Goal: Information Seeking & Learning: Learn about a topic

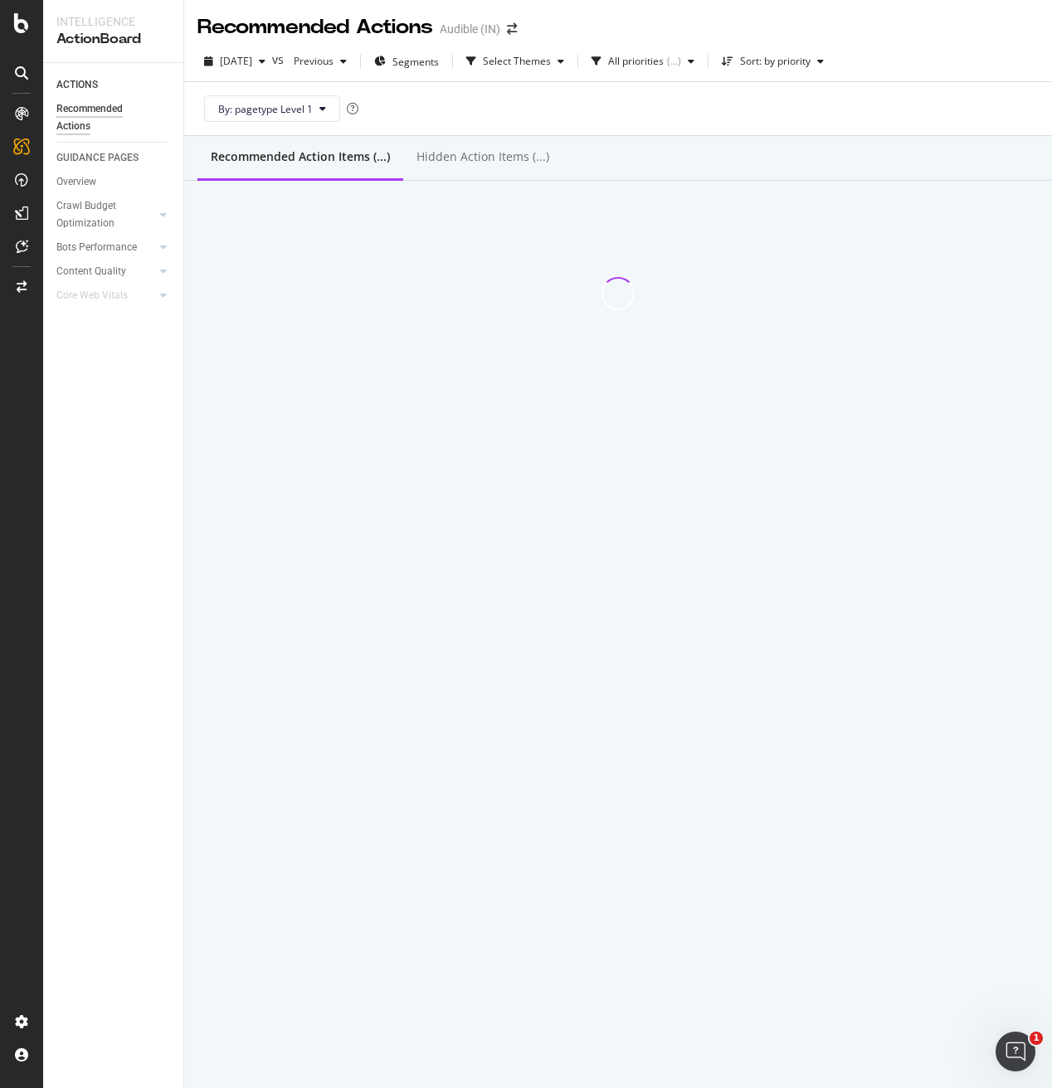
click at [742, 124] on div "By: pagetype Level 1" at bounding box center [617, 108] width 841 height 53
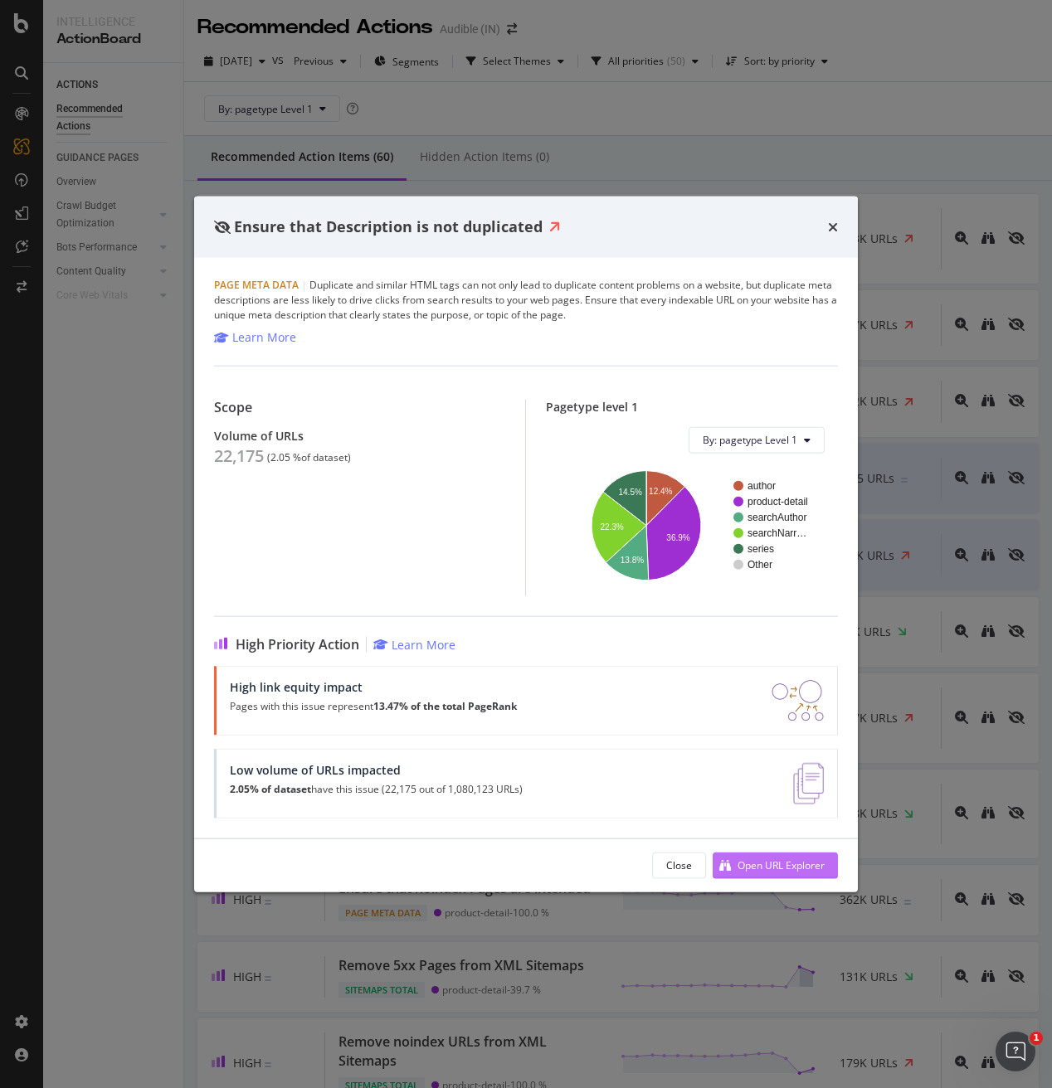
drag, startPoint x: 762, startPoint y: 865, endPoint x: 751, endPoint y: 871, distance: 13.0
click at [758, 869] on div "Open URL Explorer" at bounding box center [780, 866] width 87 height 14
click at [743, 869] on div "Open URL Explorer" at bounding box center [780, 866] width 87 height 14
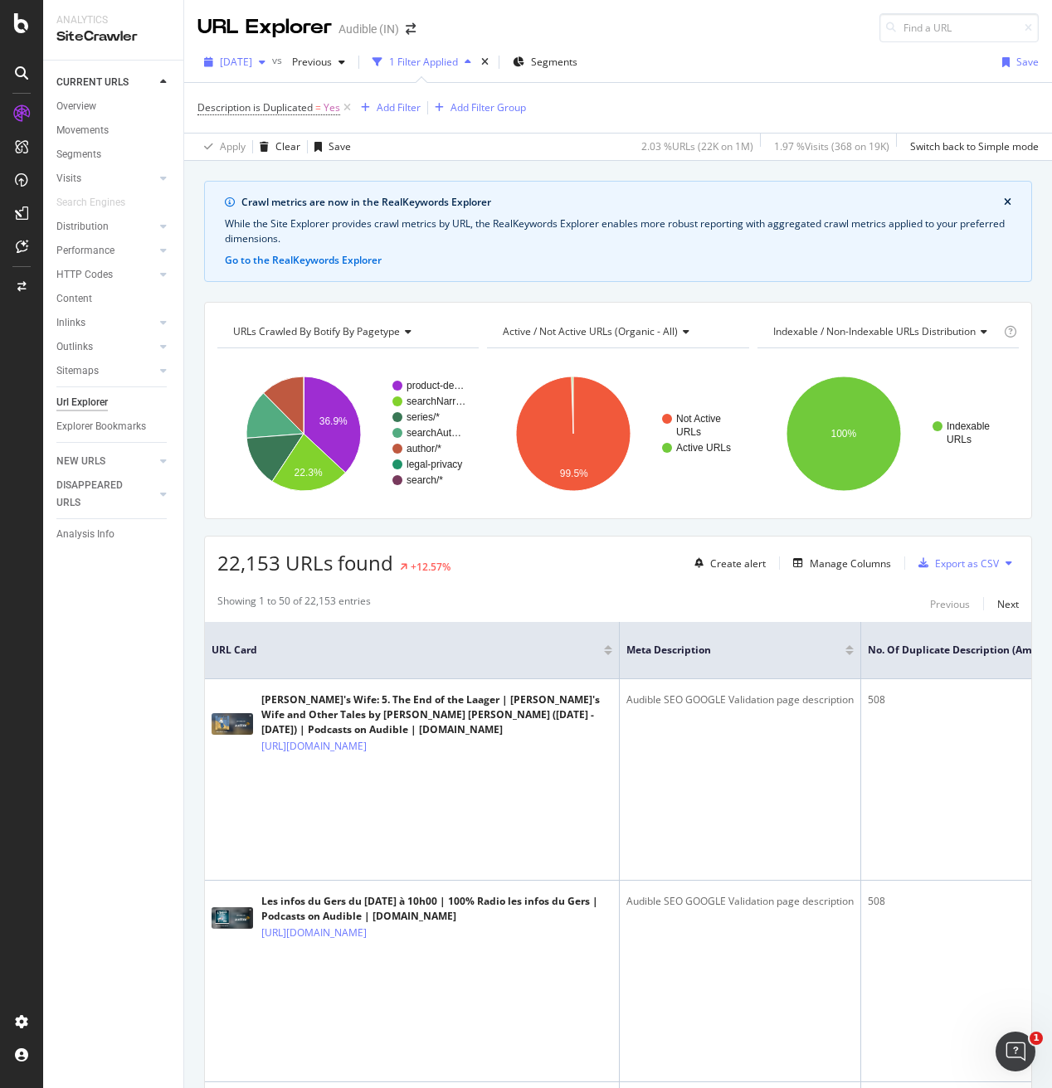
click at [239, 64] on span "[DATE]" at bounding box center [236, 62] width 32 height 14
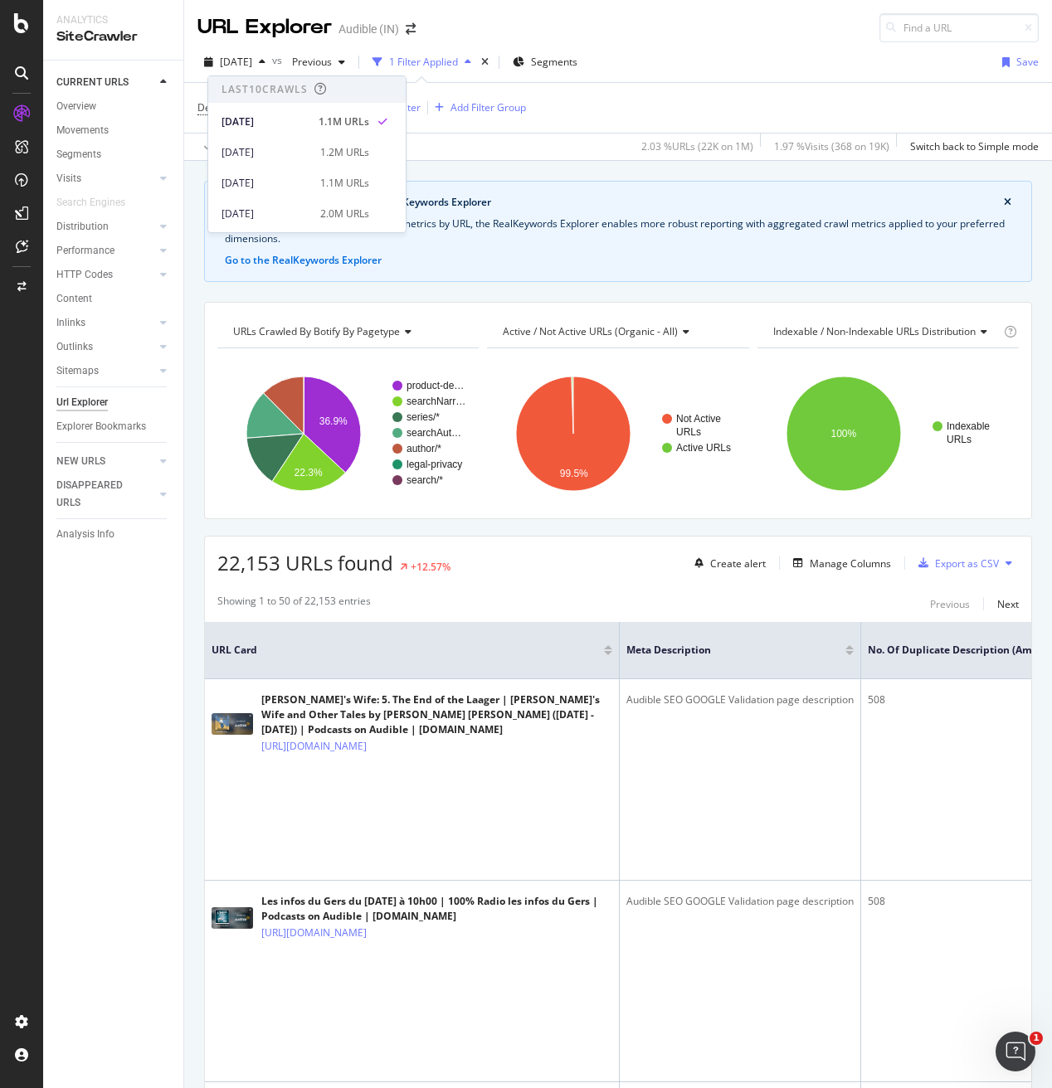
click at [738, 97] on div "Description is Duplicated = Yes Add Filter Add Filter Group" at bounding box center [617, 108] width 841 height 50
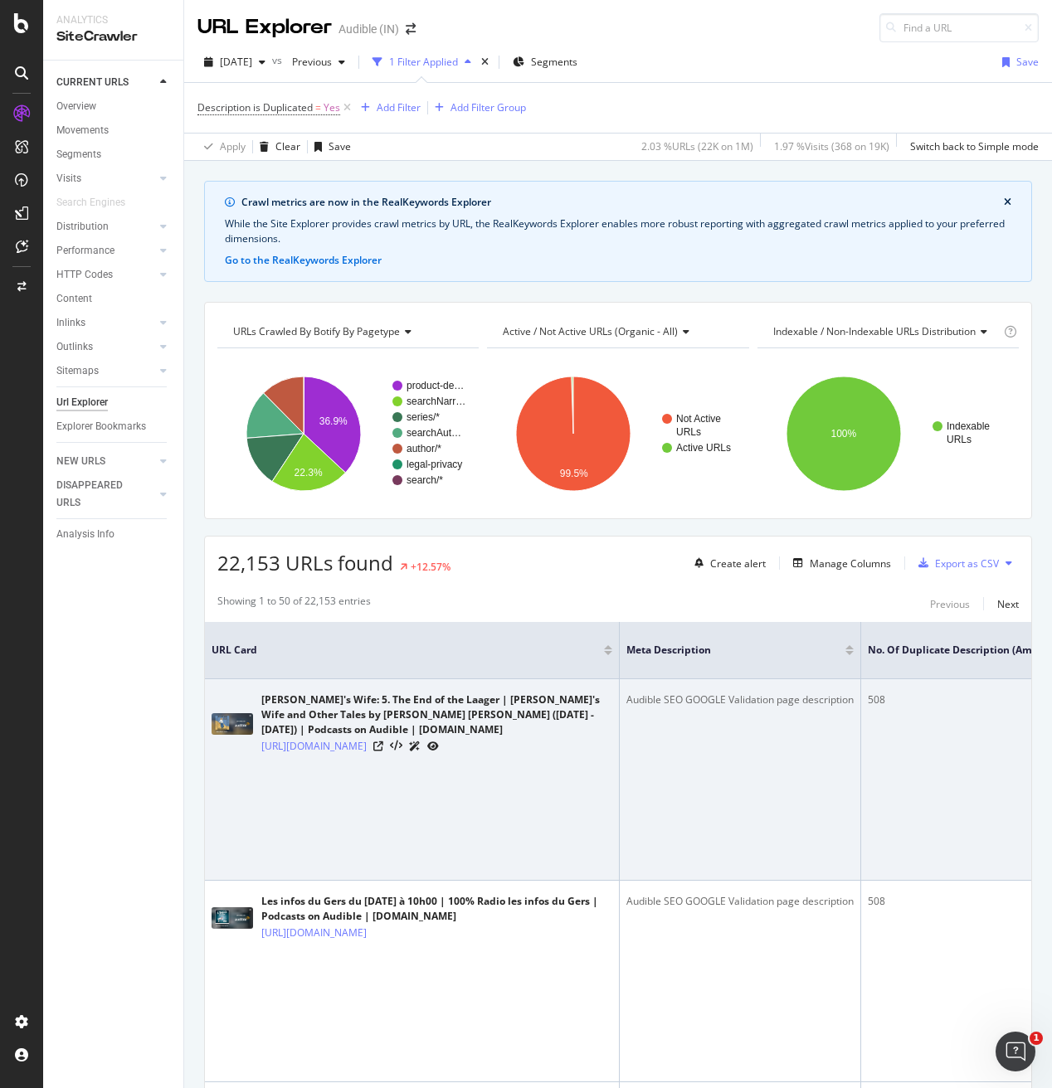
click at [675, 702] on div "Audible SEO GOOGLE Validation page description" at bounding box center [739, 700] width 227 height 15
copy div "Audible SEO GOOGLE Validation page description"
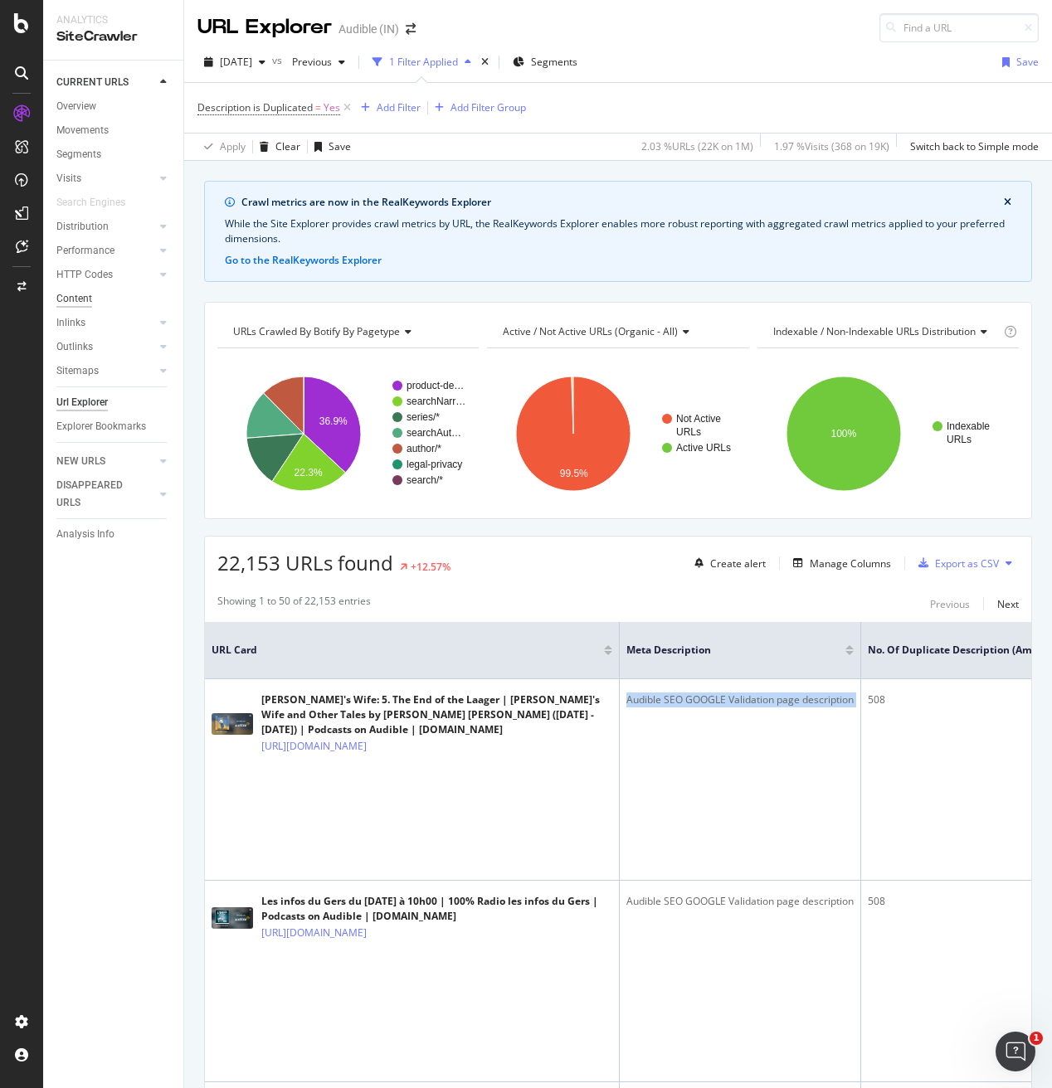
click at [77, 299] on div "Content" at bounding box center [74, 298] width 36 height 17
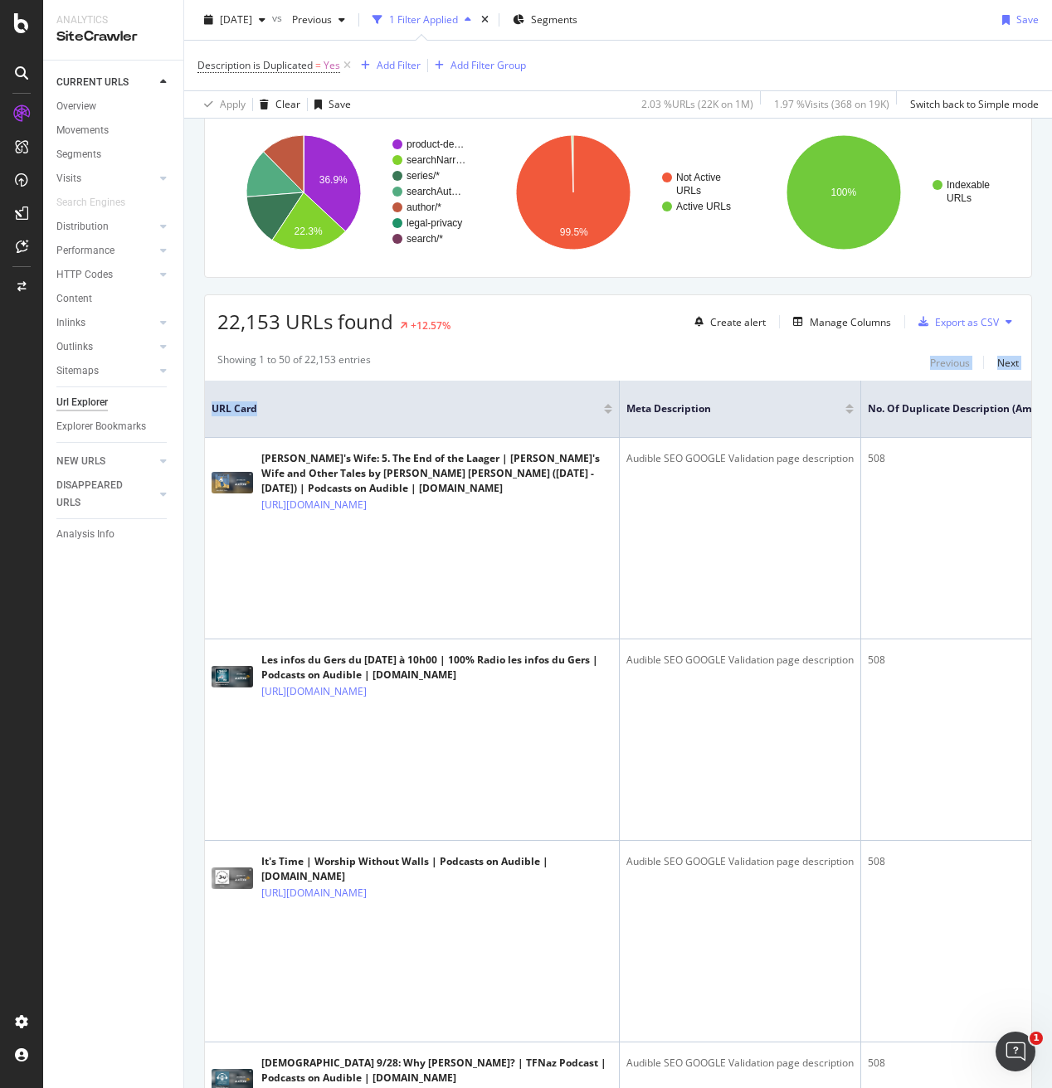
scroll to position [63, 0]
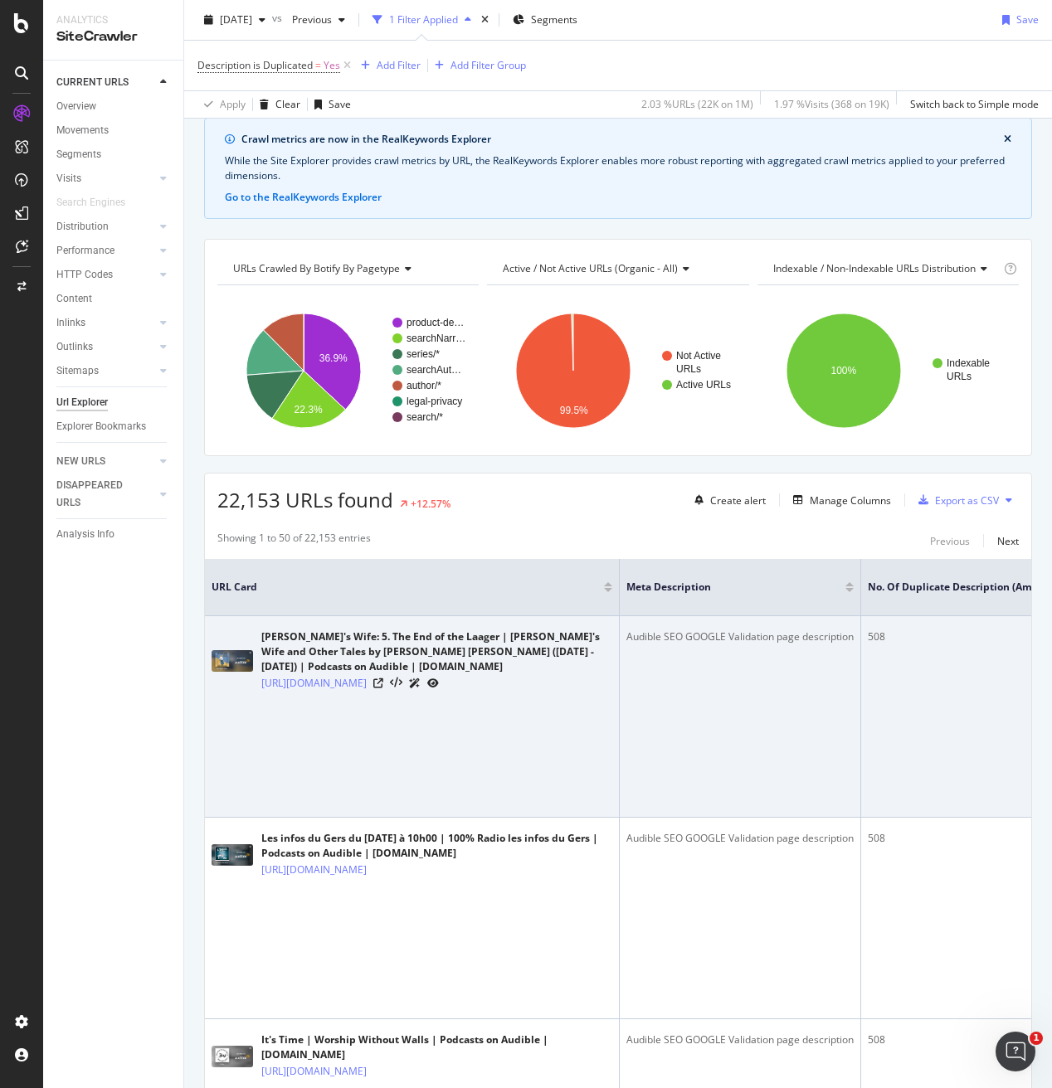
click at [689, 636] on div "Audible SEO GOOGLE Validation page description" at bounding box center [739, 637] width 227 height 15
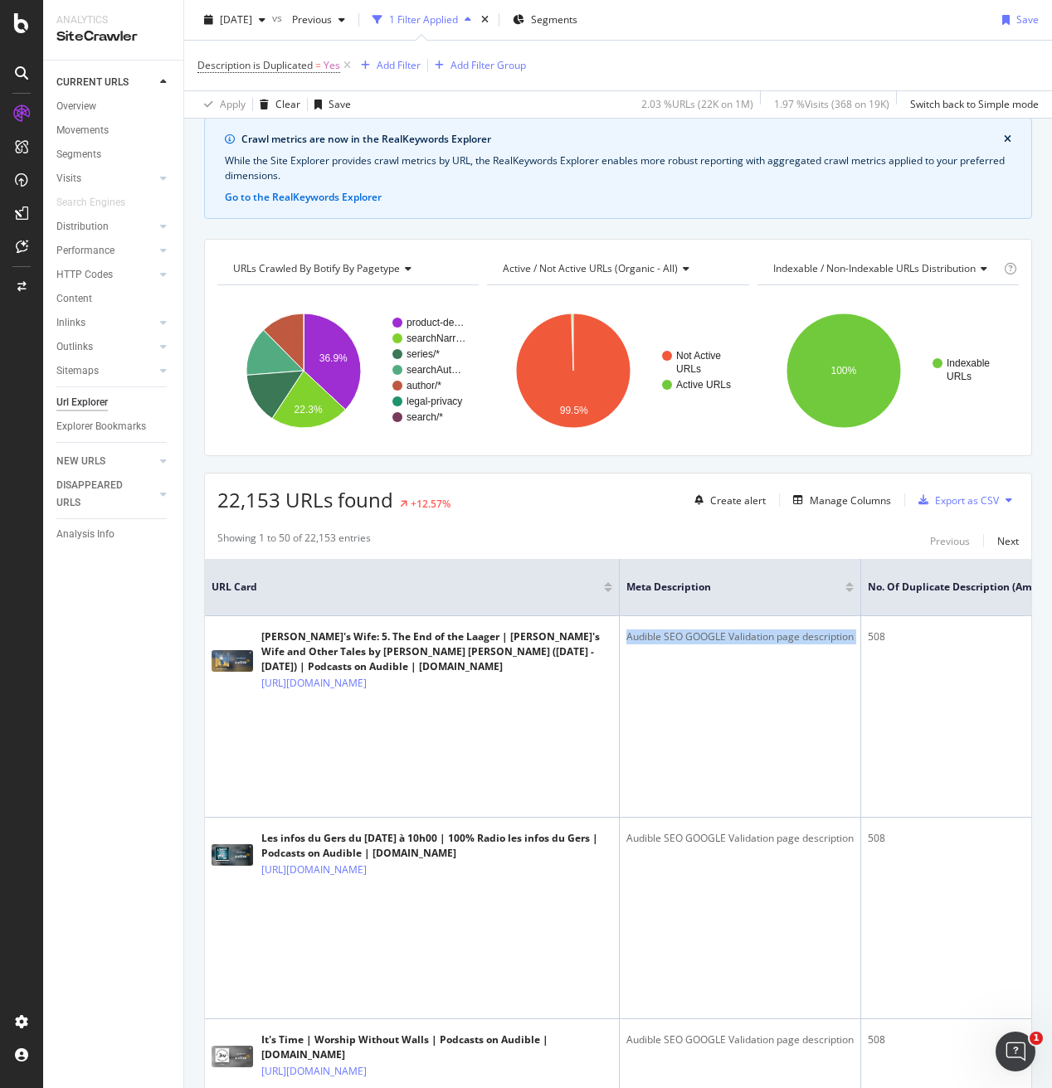
copy div "Audible SEO GOOGLE Validation page description"
click at [392, 62] on div "Add Filter" at bounding box center [399, 65] width 44 height 14
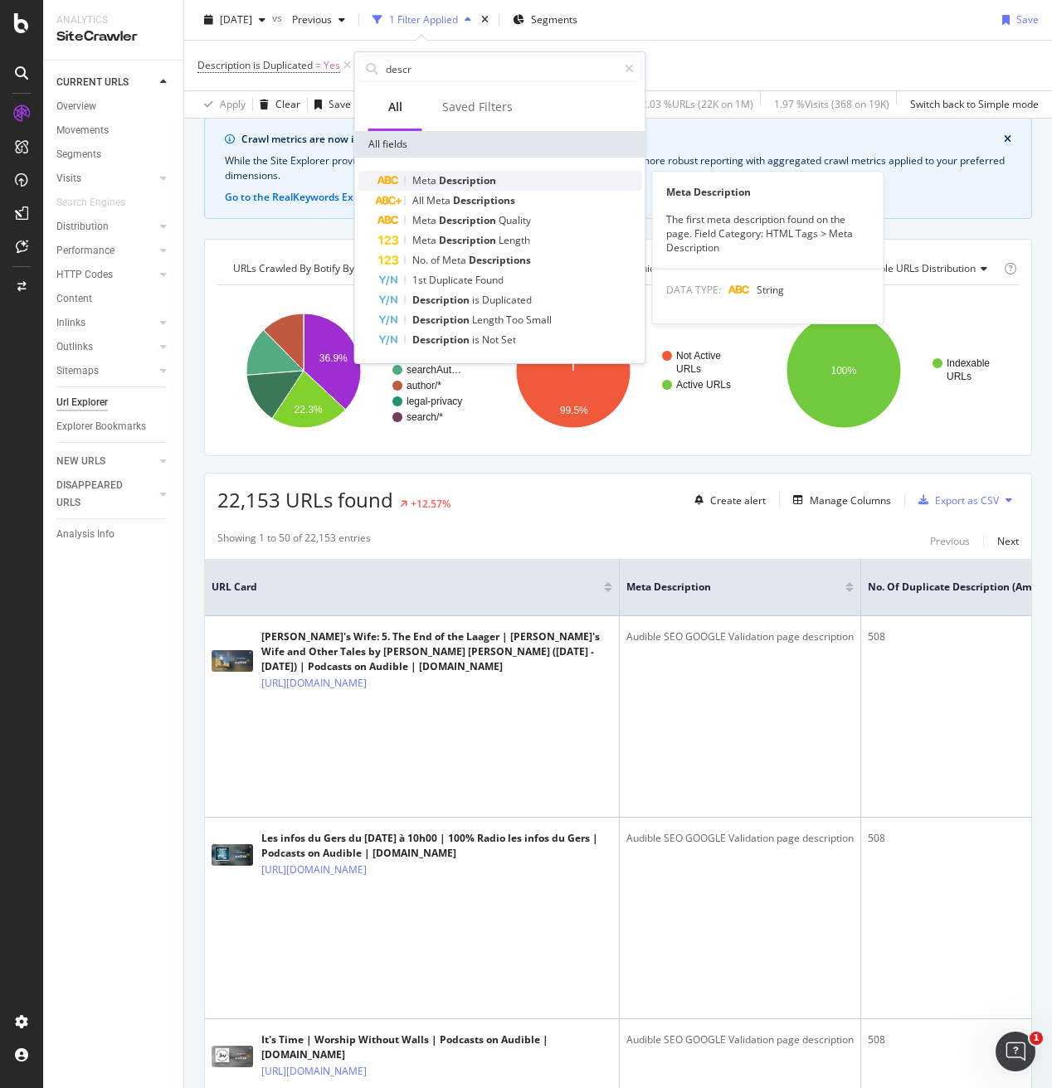
type input "descr"
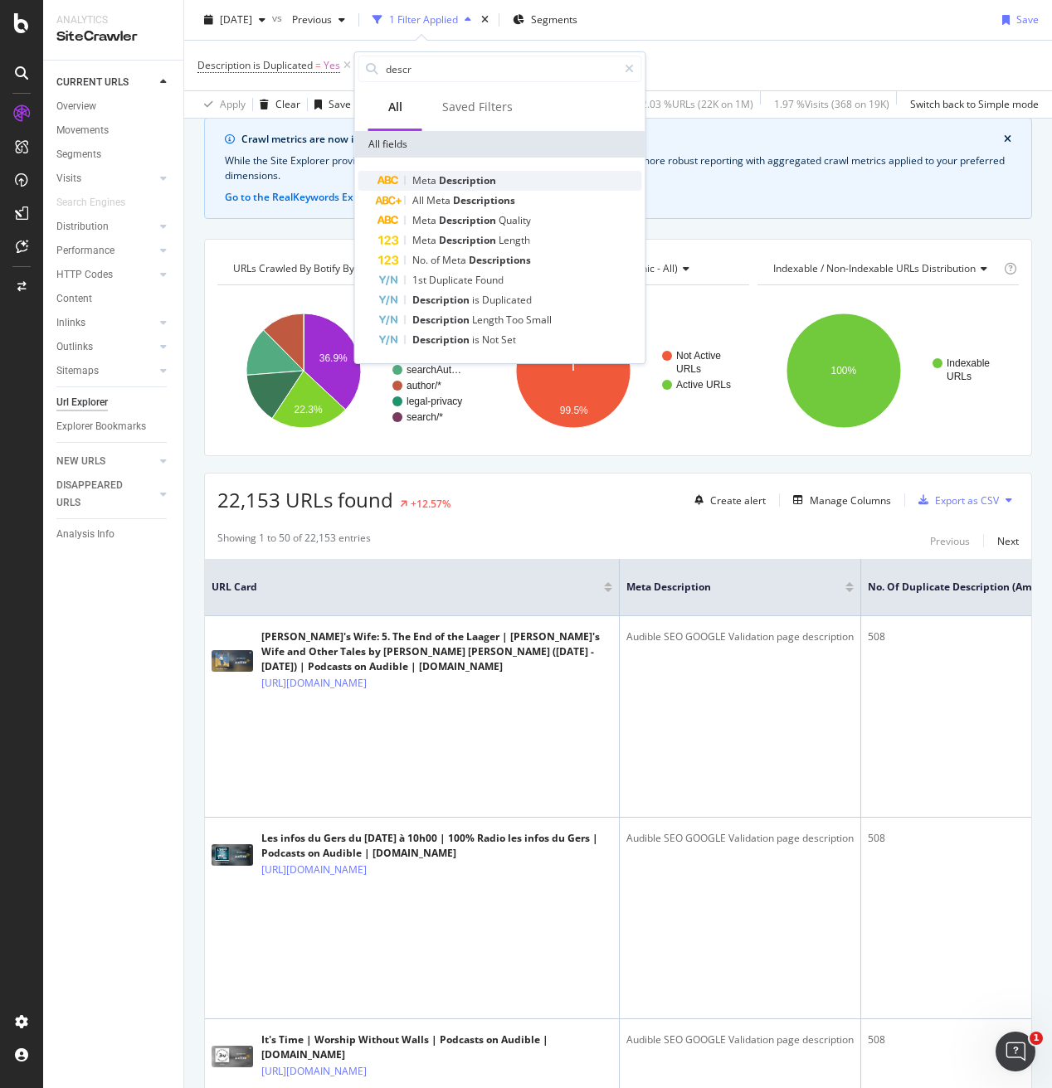
click at [440, 187] on div "Meta Description" at bounding box center [510, 181] width 264 height 20
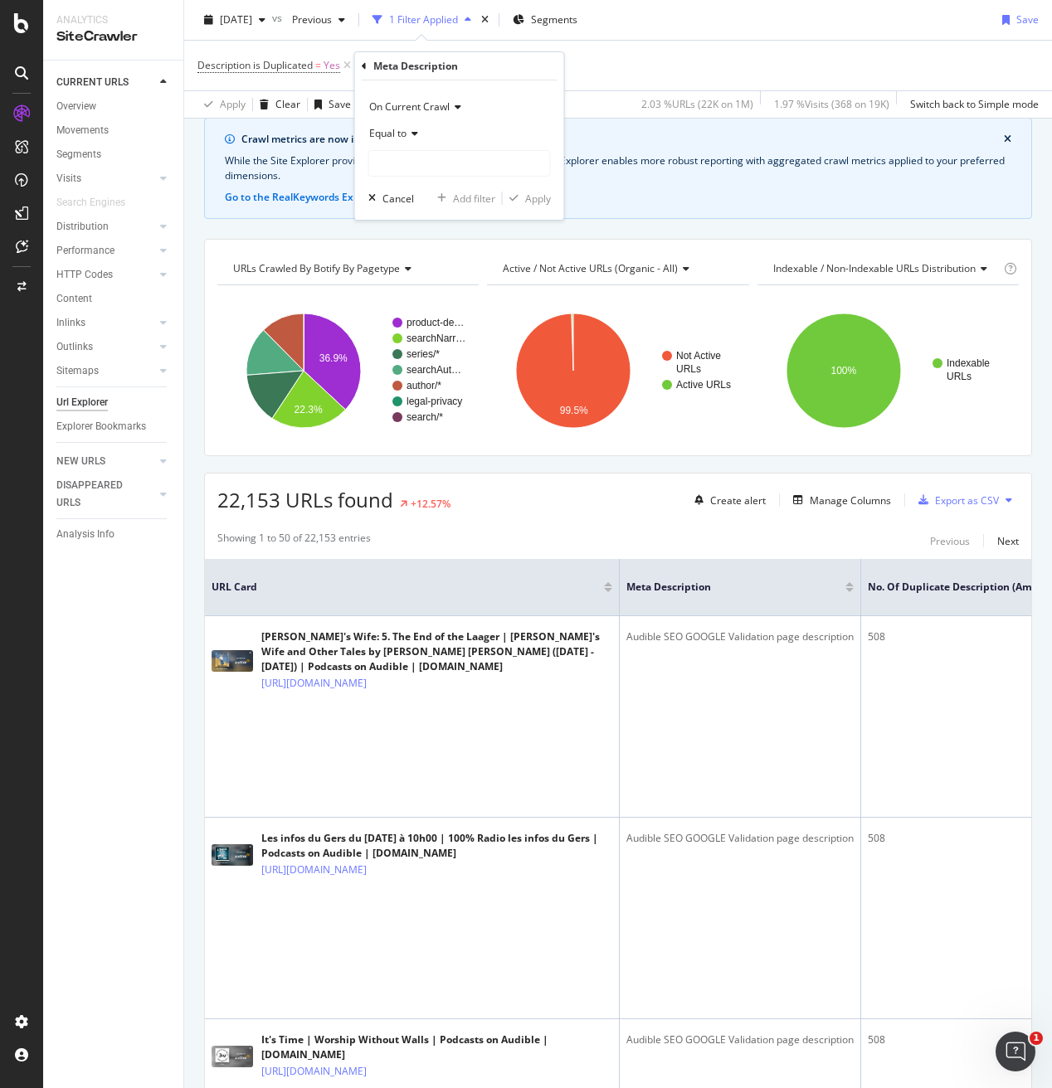
click at [391, 134] on span "Equal to" at bounding box center [387, 133] width 37 height 14
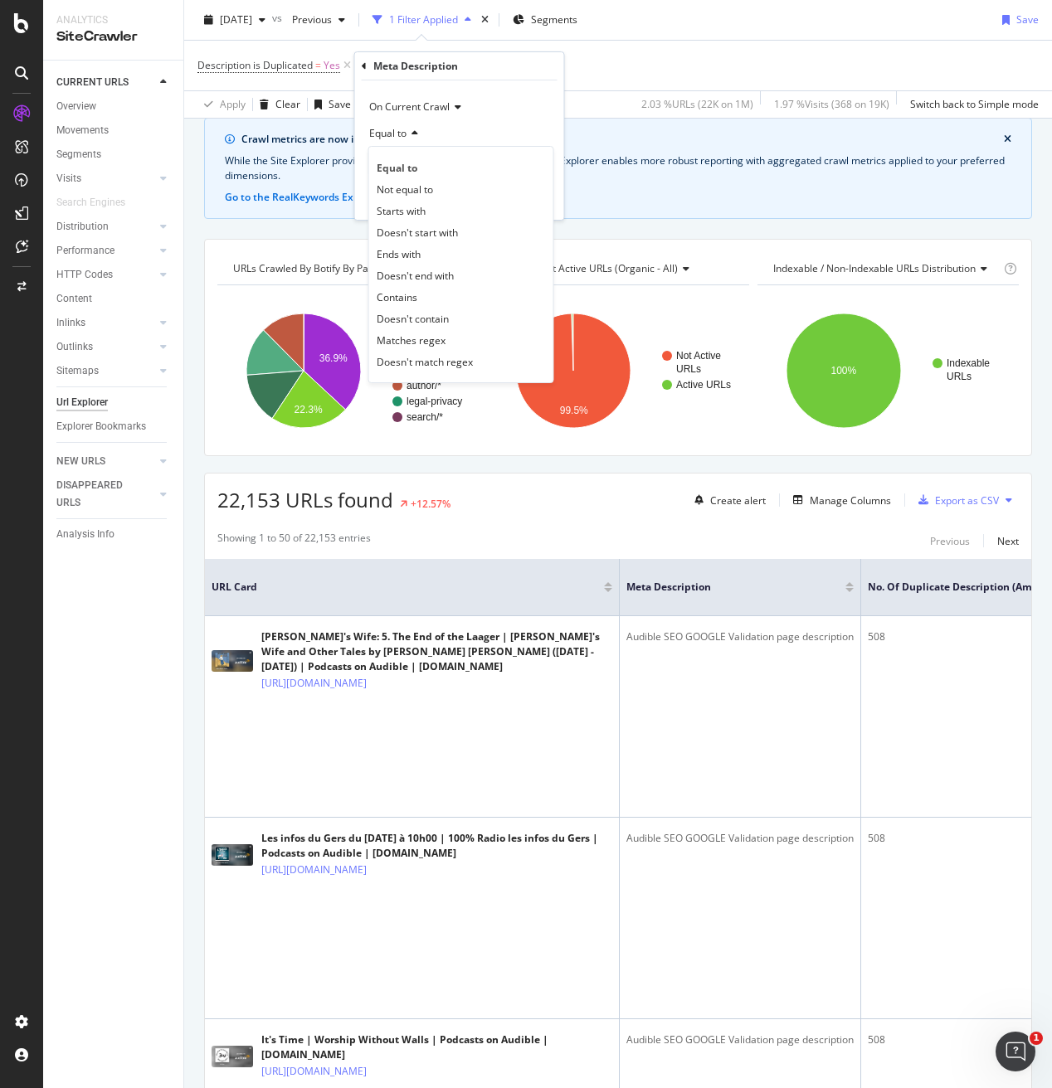
click at [573, 79] on div "Description is Duplicated = Yes Add Filter Add Filter Group" at bounding box center [617, 66] width 841 height 50
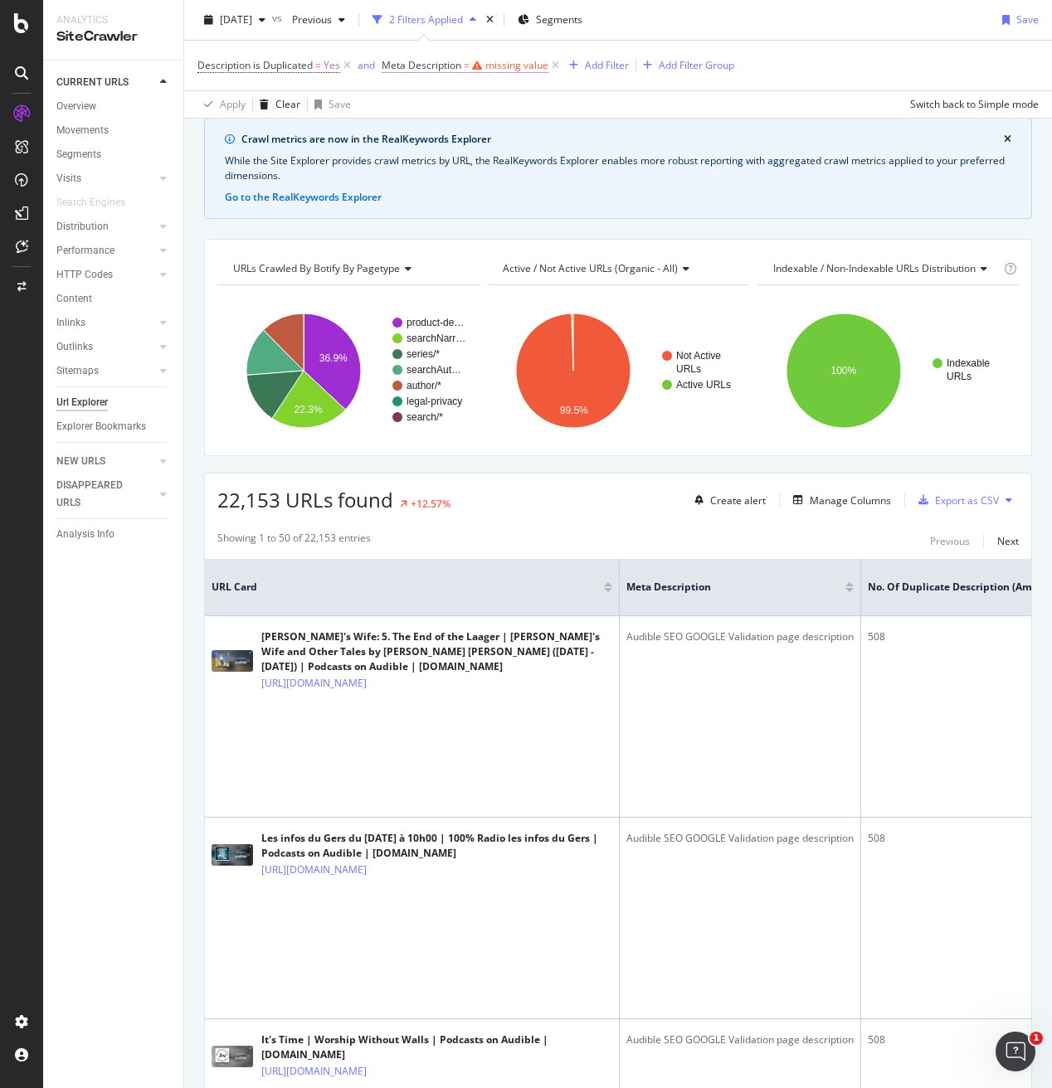
click at [421, 66] on span "Meta Description" at bounding box center [422, 65] width 80 height 14
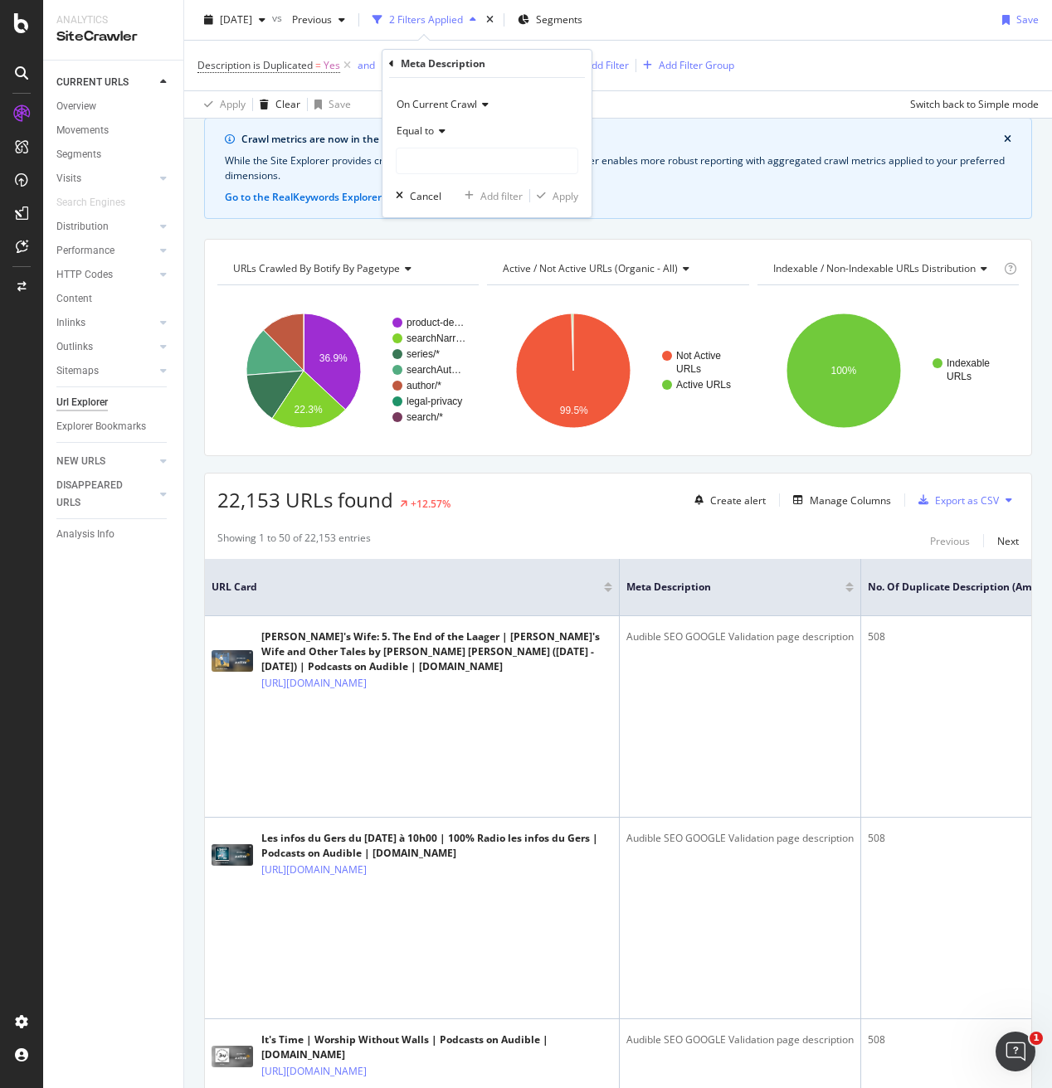
click at [389, 61] on icon at bounding box center [391, 64] width 5 height 10
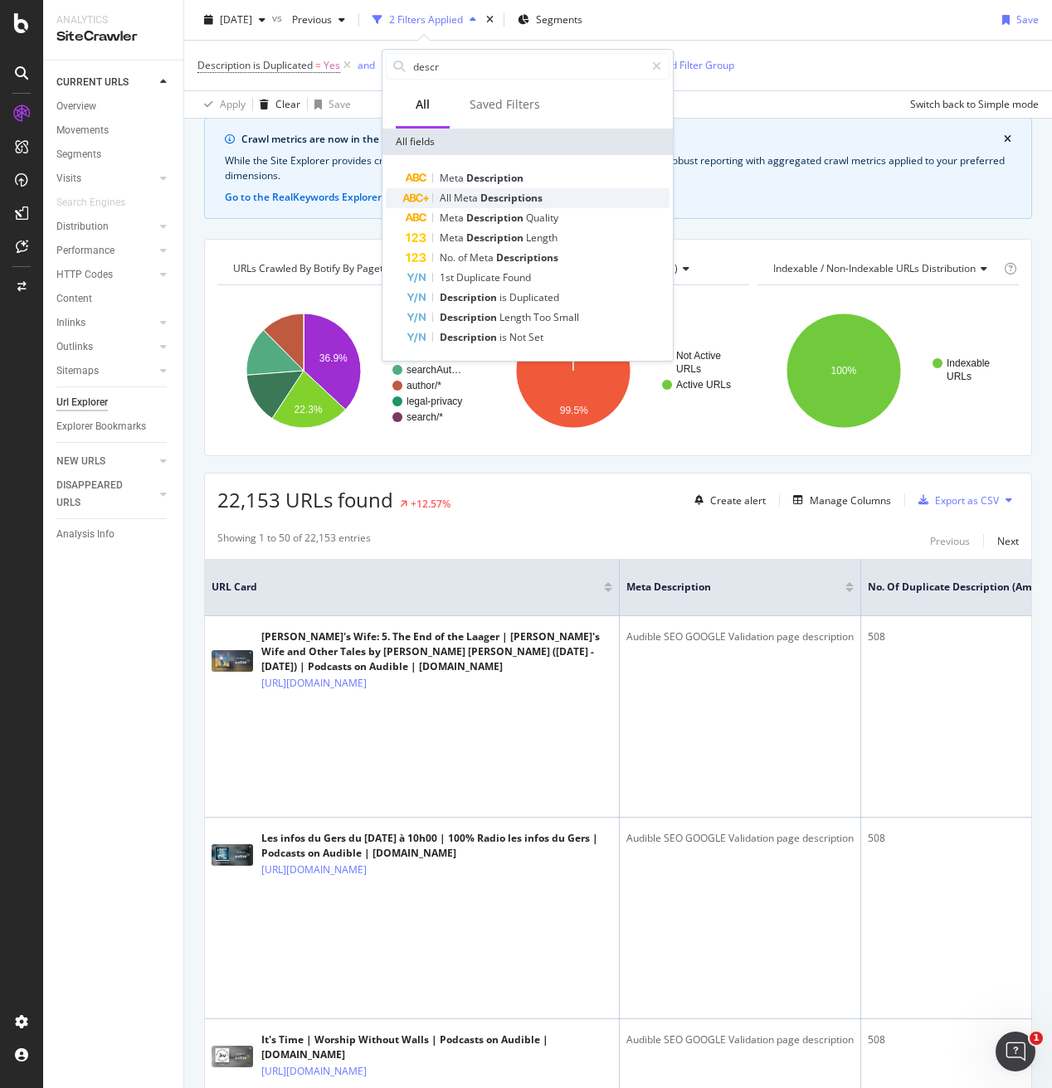
click at [456, 197] on span "Meta" at bounding box center [467, 198] width 27 height 14
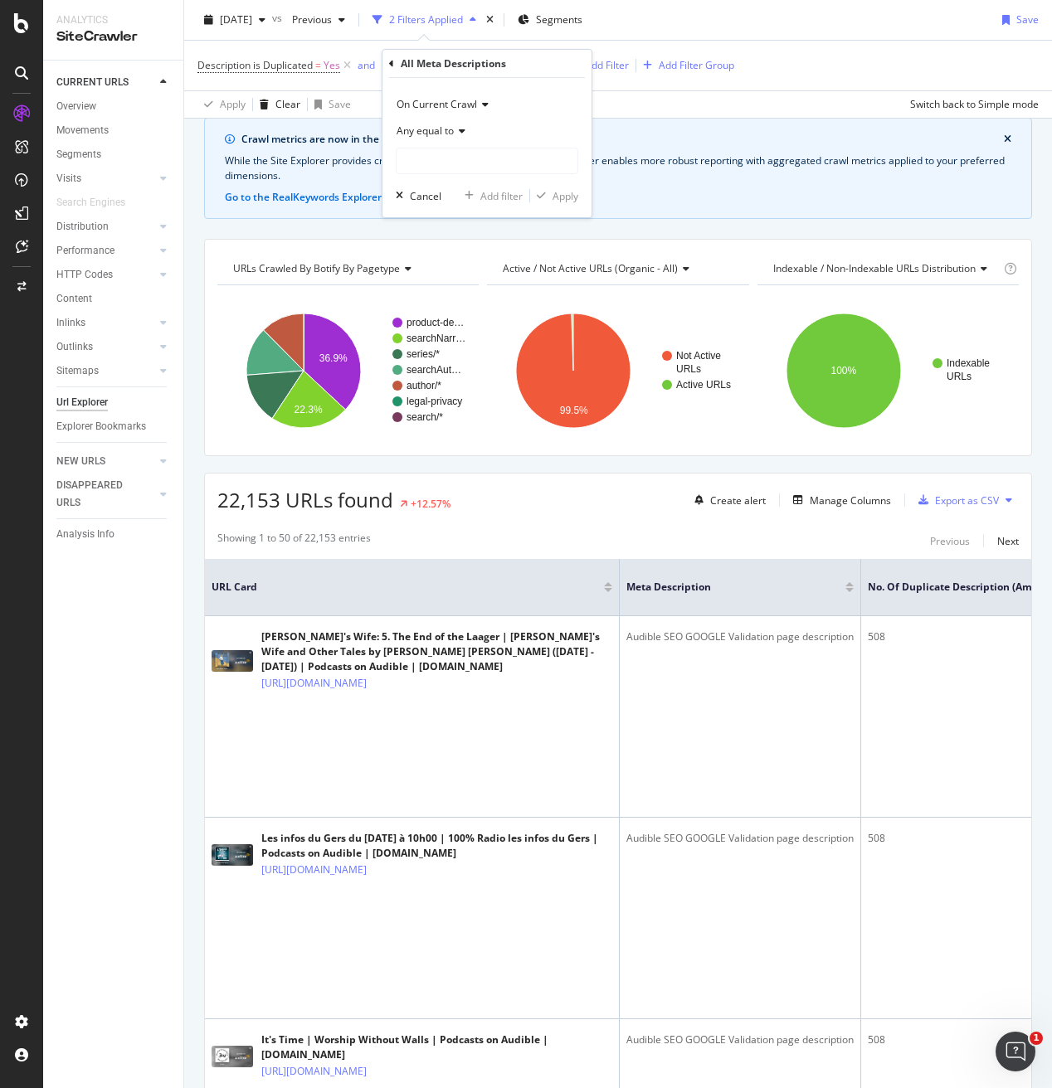
click at [430, 130] on span "Any equal to" at bounding box center [425, 131] width 57 height 14
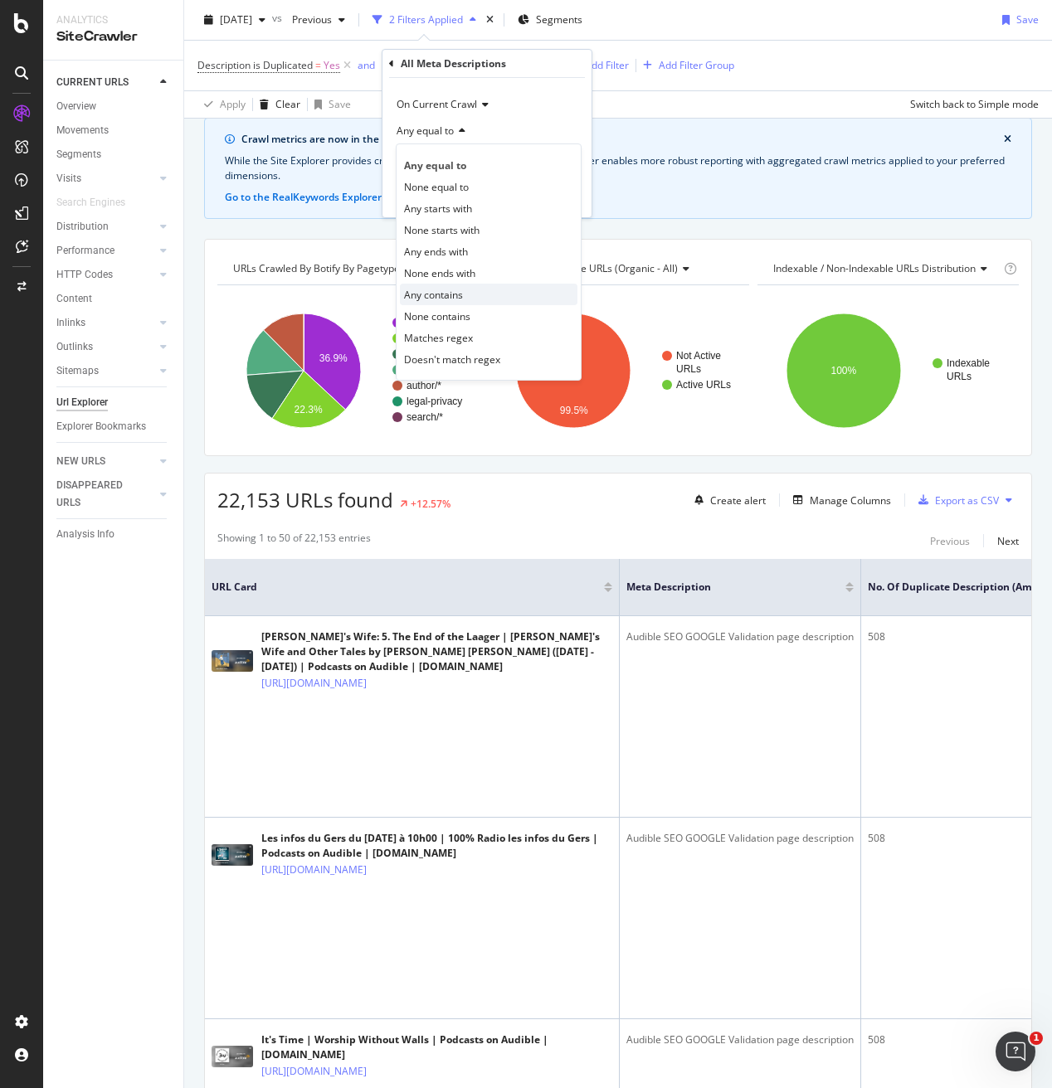
click at [426, 294] on span "Any contains" at bounding box center [433, 295] width 59 height 14
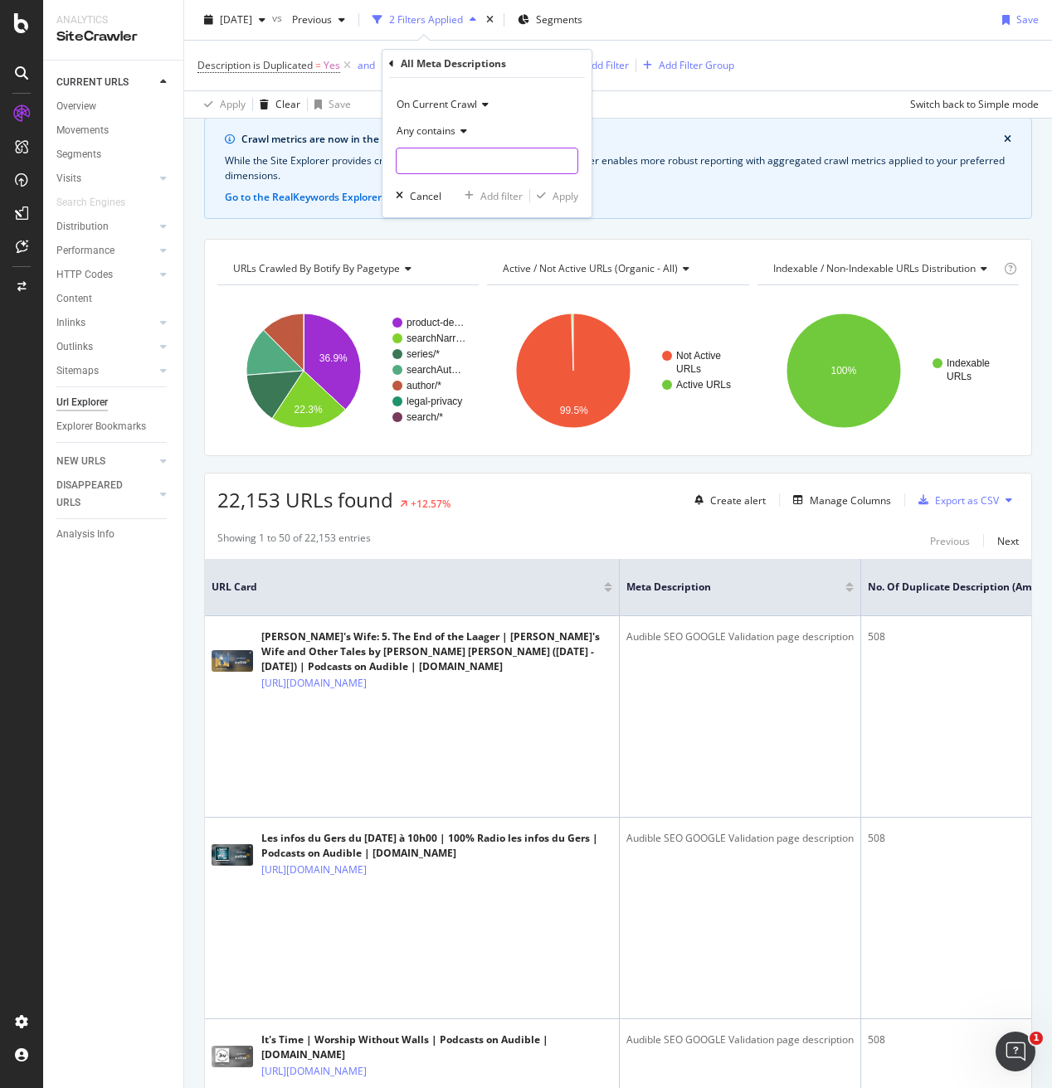
click at [425, 165] on input "text" at bounding box center [487, 161] width 181 height 27
paste input "Audible SEO GOOGLE Validation page description"
type input "Audible SEO GOOGLE Validation page description"
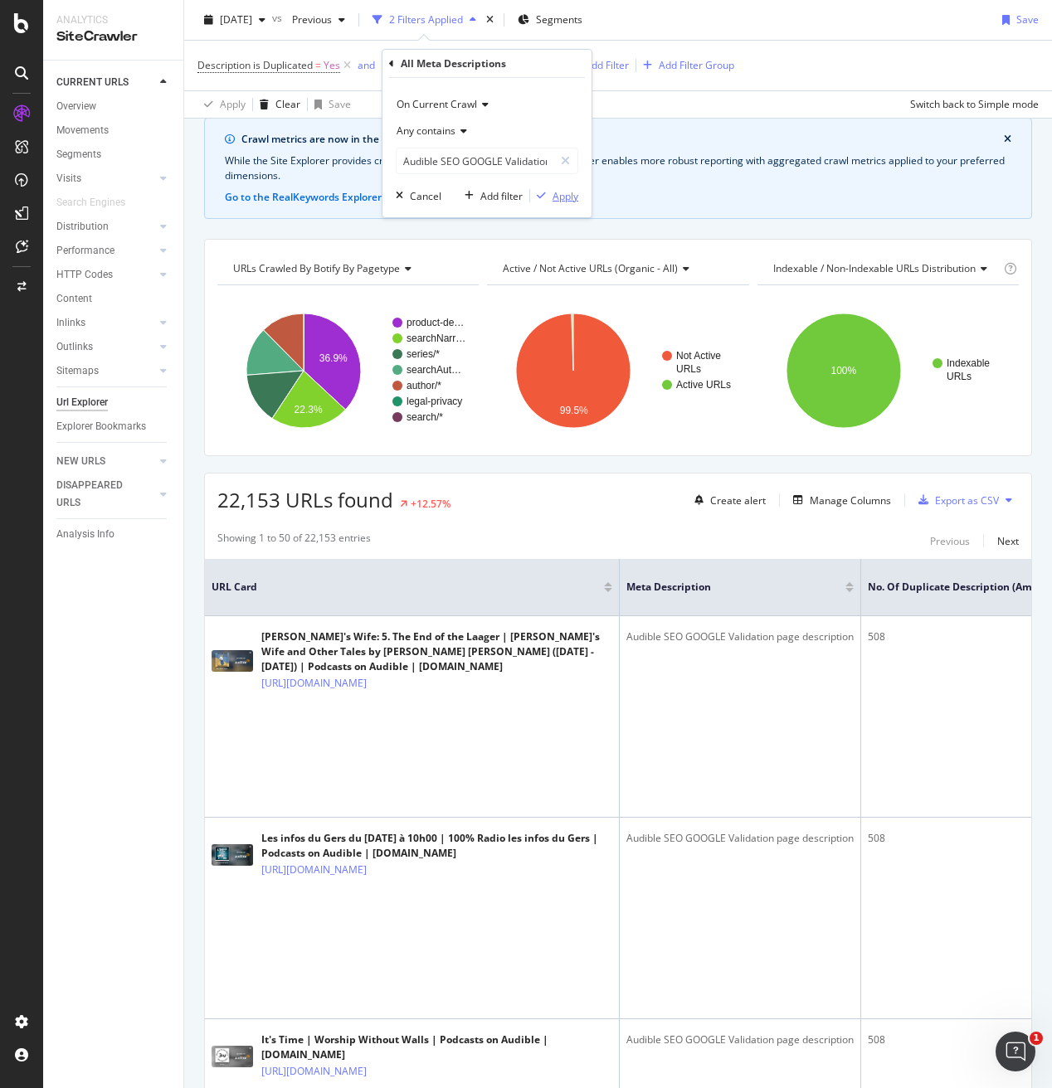
click at [558, 195] on div "Apply" at bounding box center [565, 196] width 26 height 14
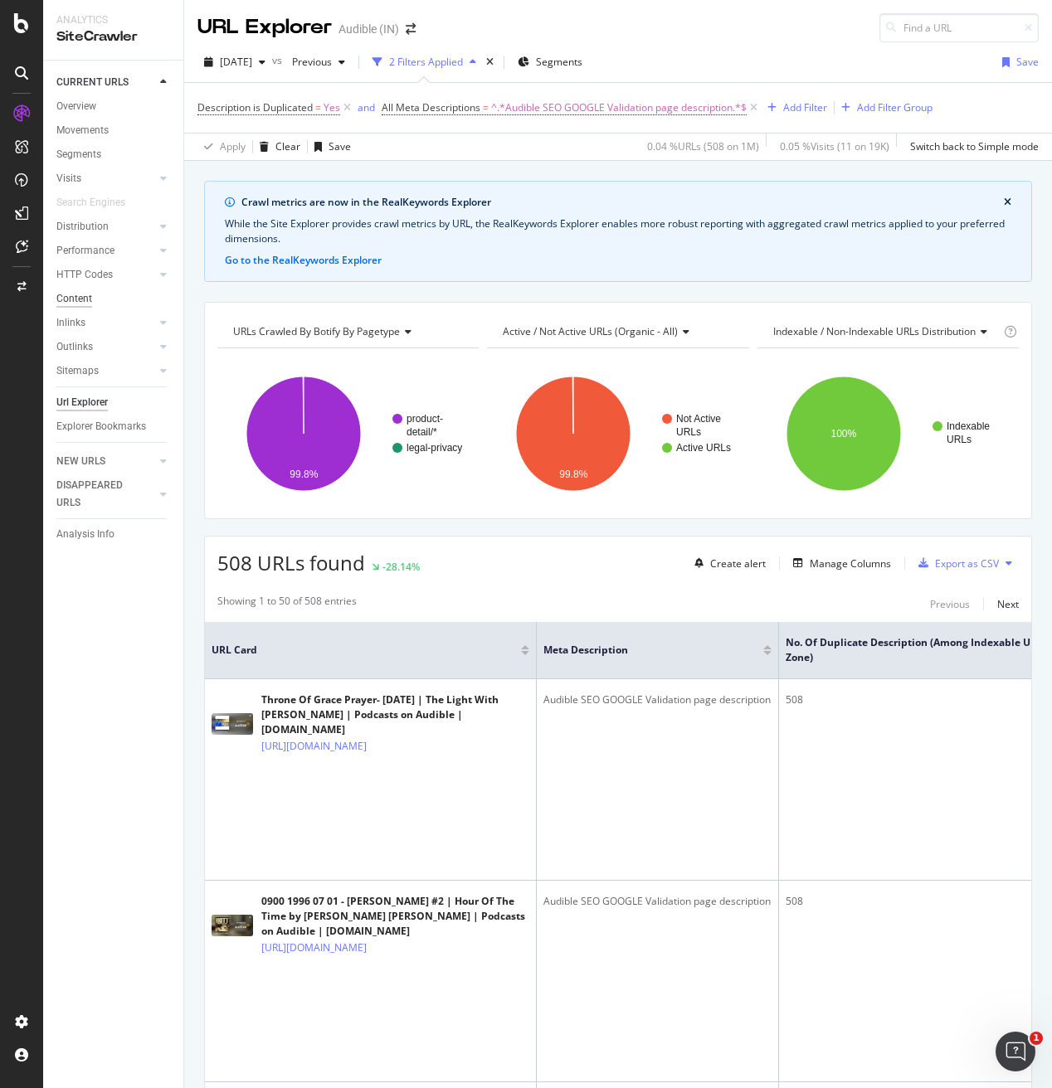
click at [80, 301] on div "Content" at bounding box center [74, 298] width 36 height 17
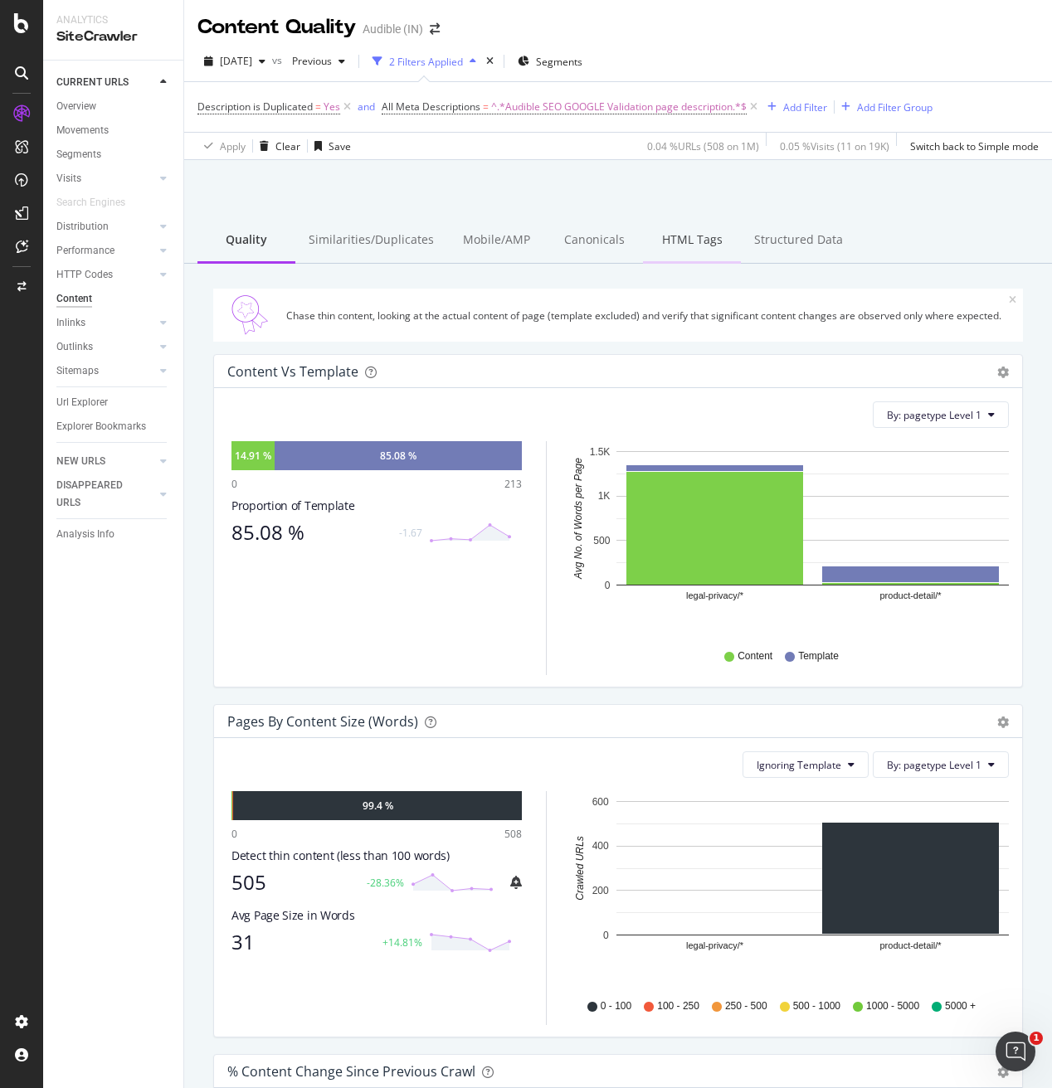
click at [674, 234] on div "HTML Tags" at bounding box center [692, 241] width 98 height 46
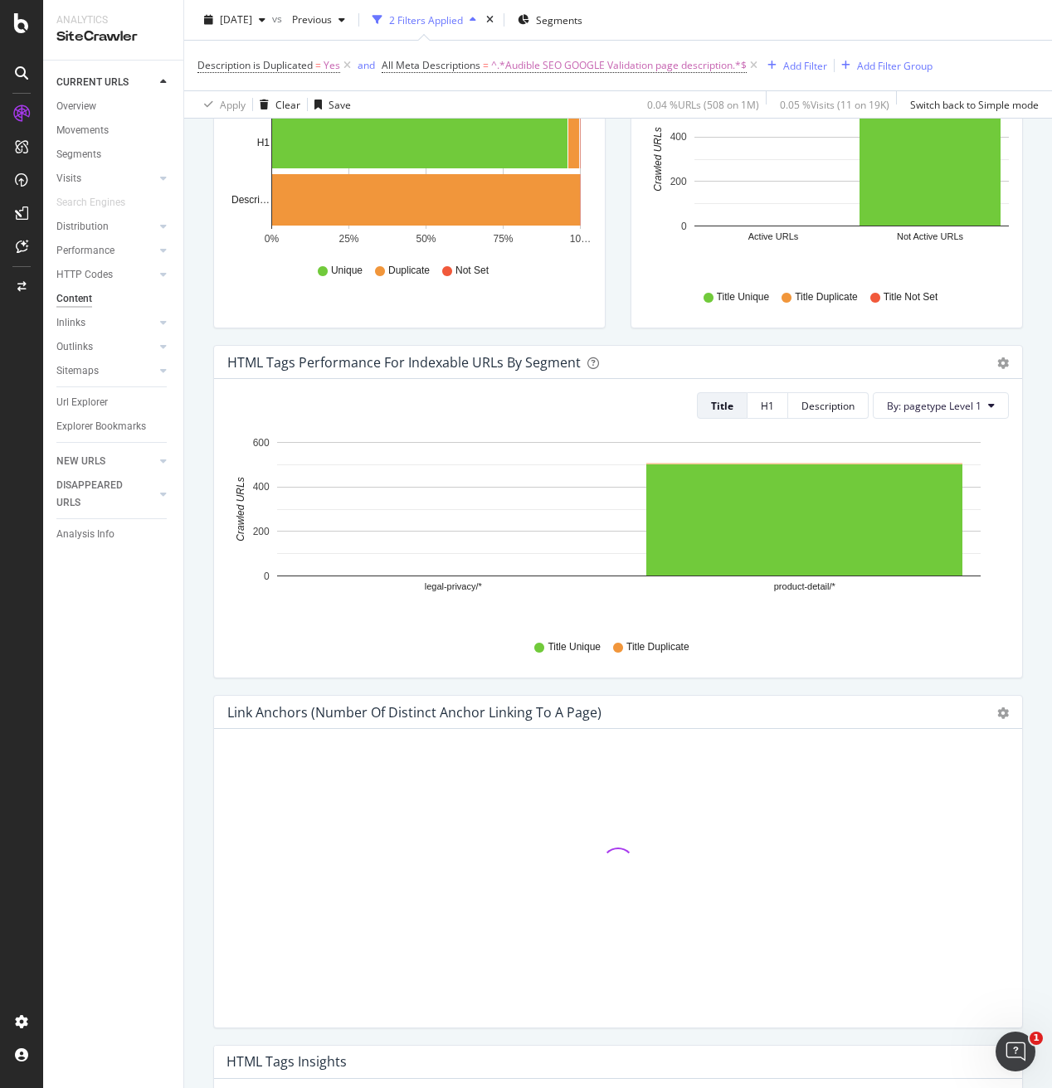
scroll to position [737, 0]
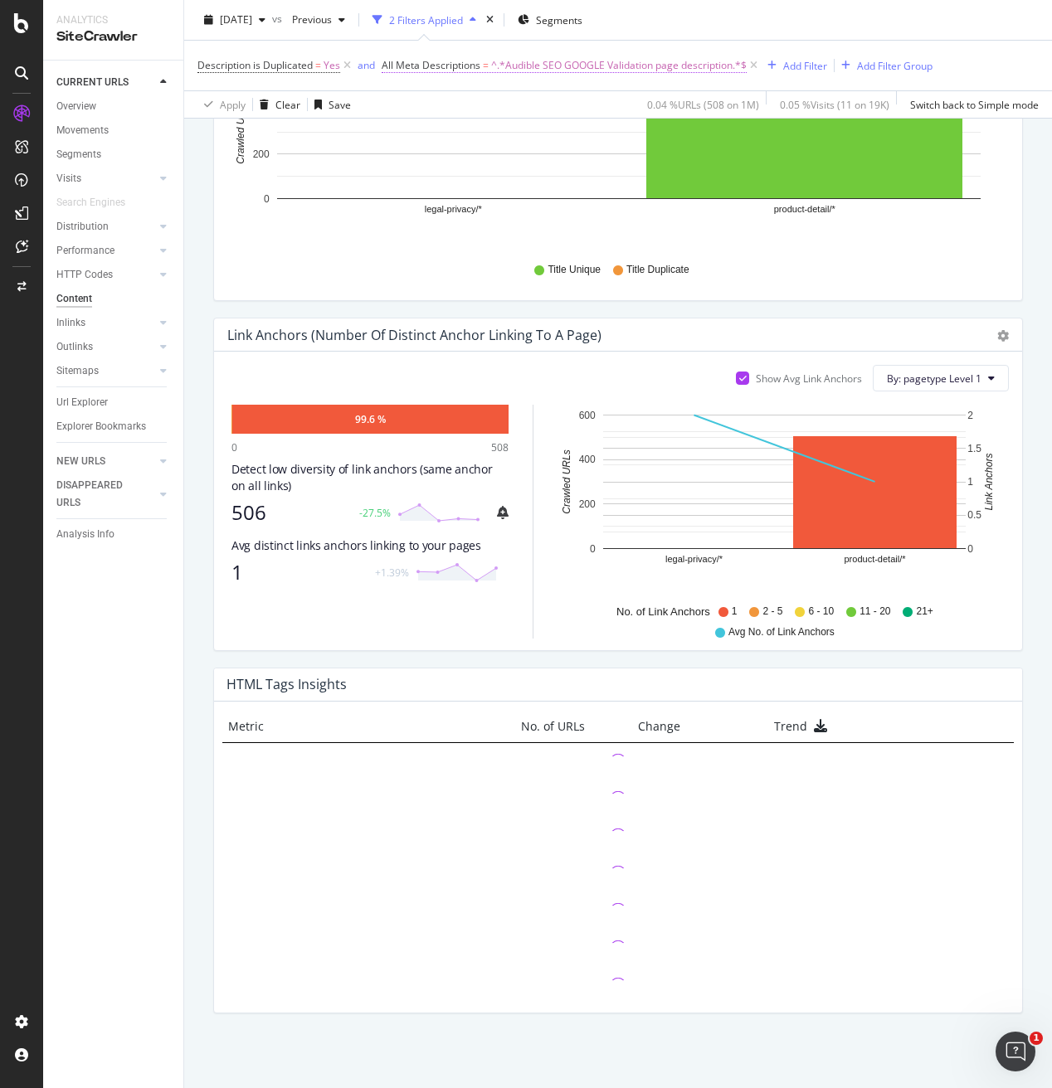
click at [544, 66] on span "^.*Audible SEO GOOGLE Validation page description.*$" at bounding box center [619, 65] width 256 height 23
click at [465, 158] on input "Audible SEO GOOGLE Validation page description" at bounding box center [475, 161] width 157 height 27
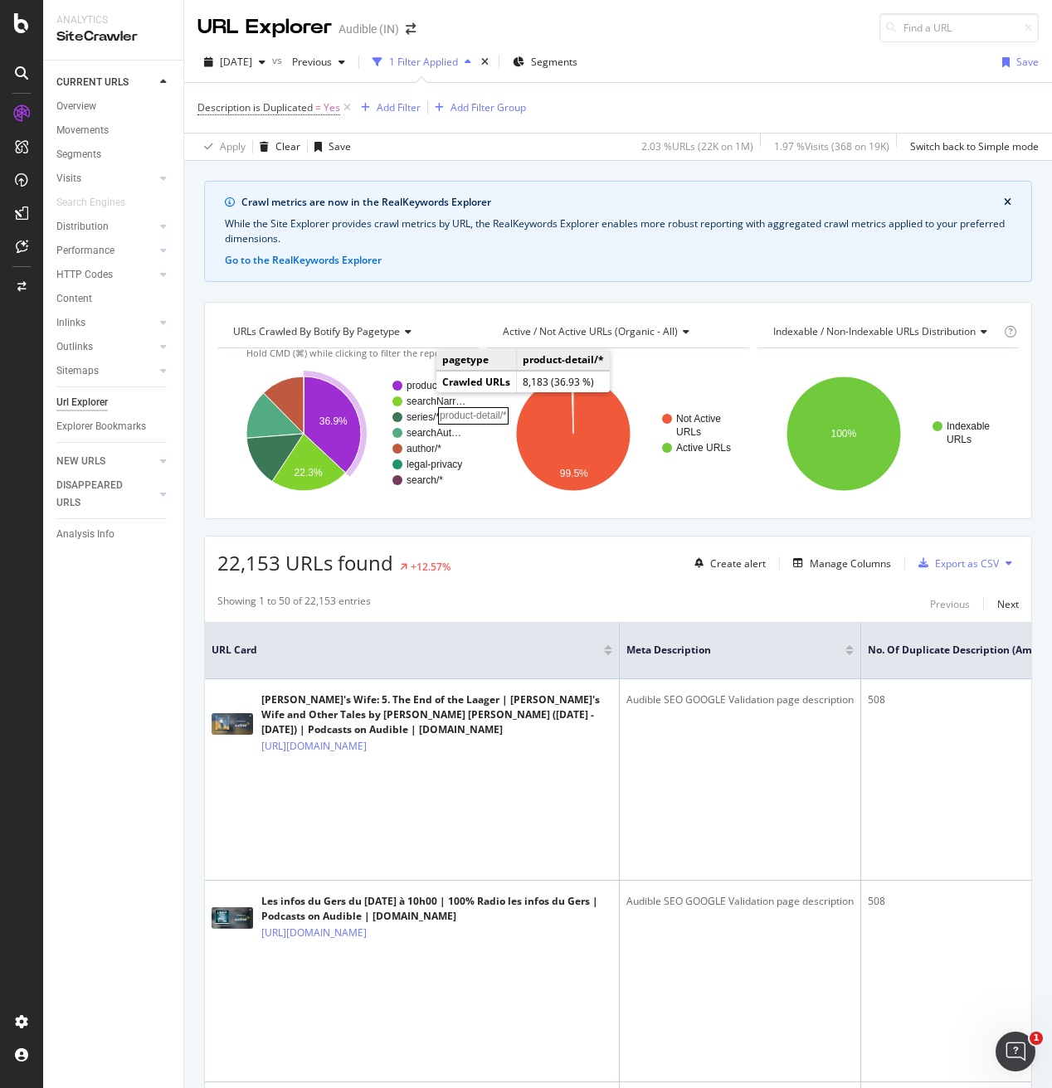
click at [420, 387] on rect "A chart." at bounding box center [436, 386] width 60 height 10
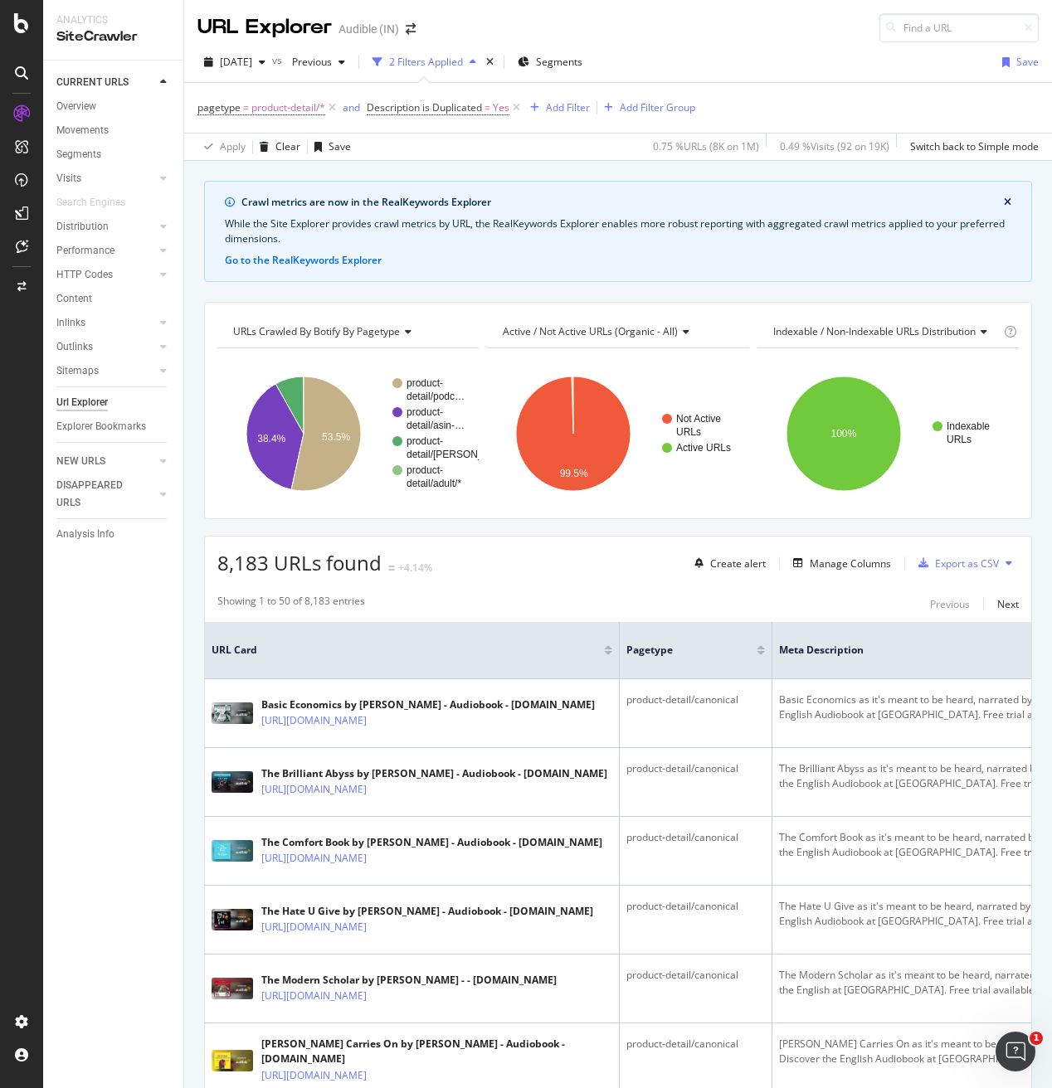
click at [1001, 198] on button "close banner" at bounding box center [1008, 203] width 16 height 22
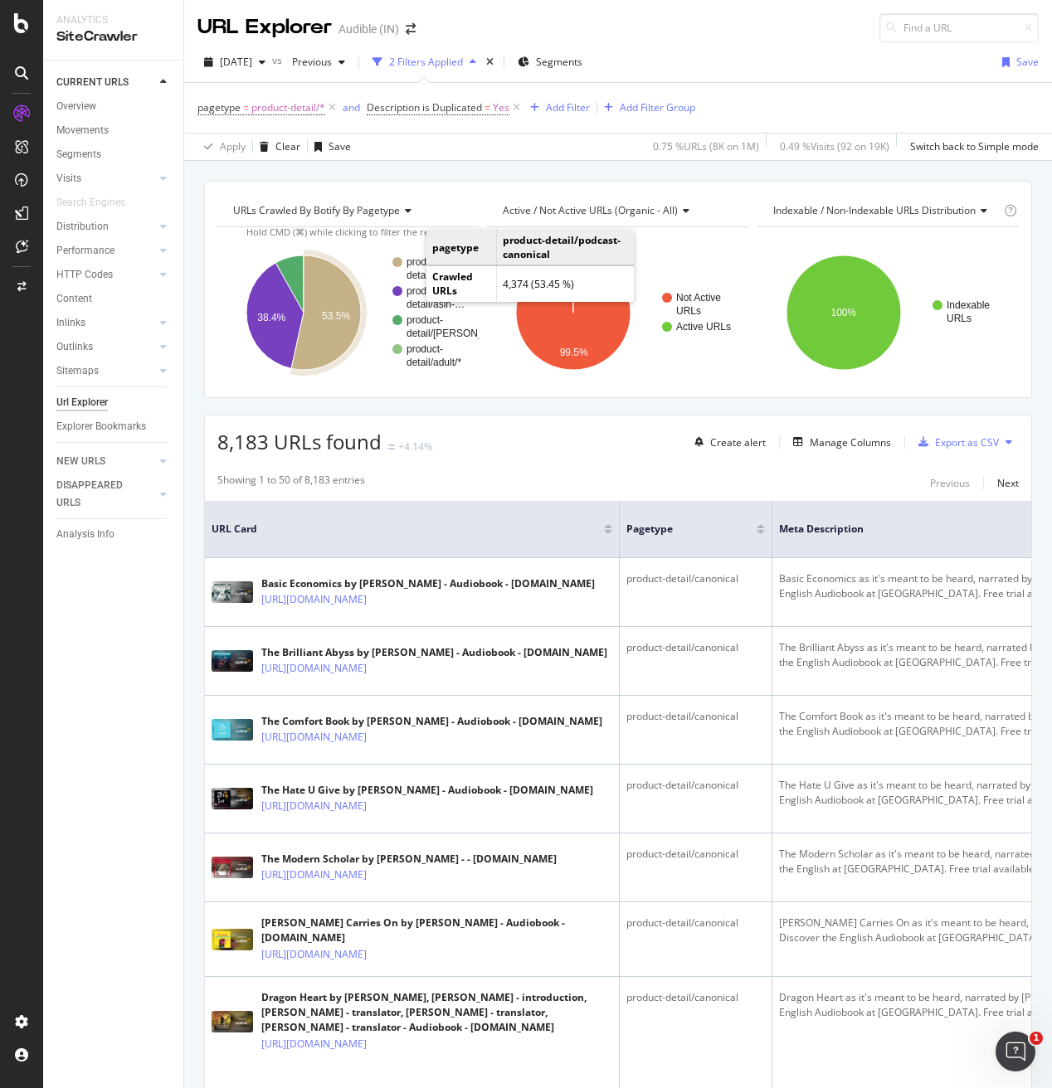
click at [415, 261] on rect "A chart." at bounding box center [436, 268] width 60 height 23
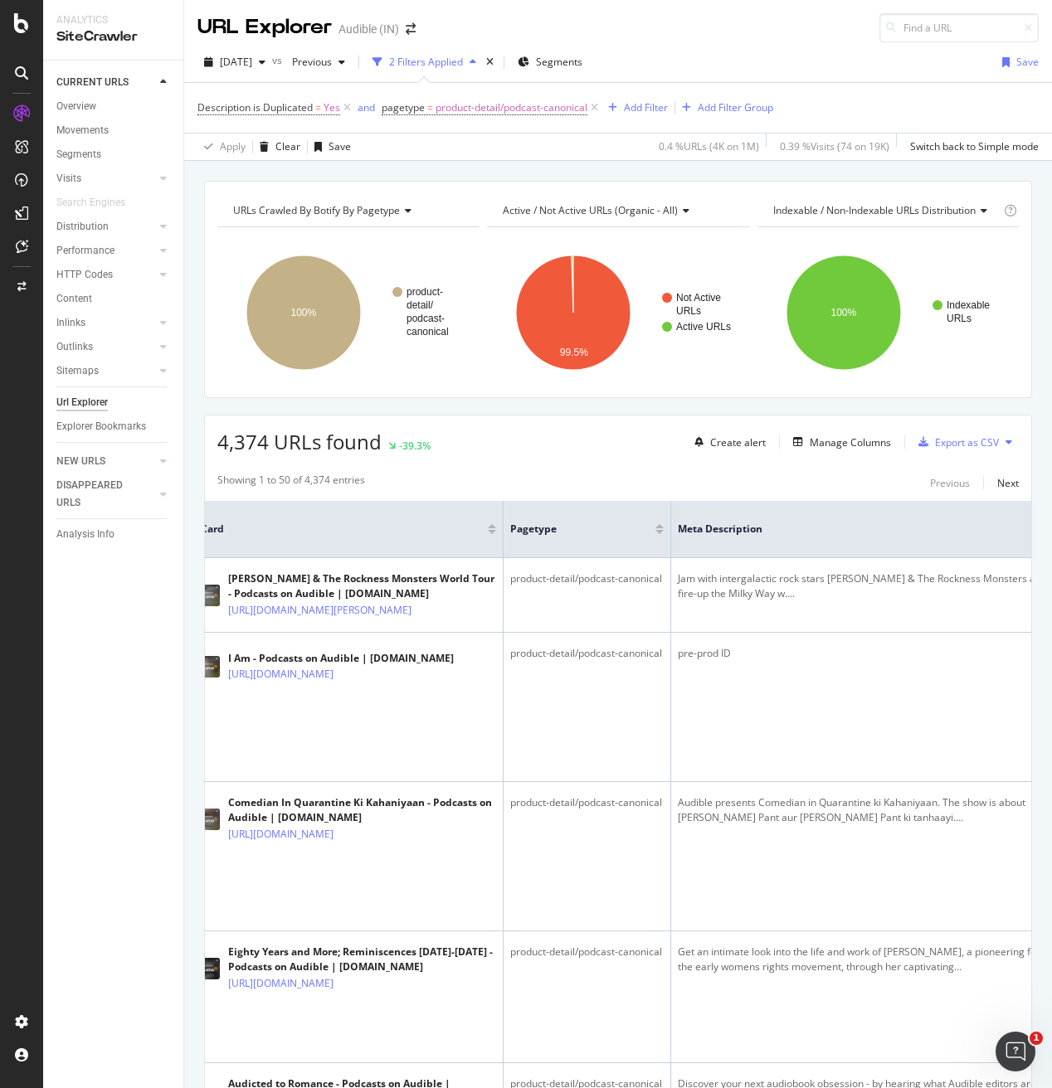
click at [542, 475] on div "Showing 1 to 50 of 4,374 entries Previous Next" at bounding box center [618, 483] width 826 height 20
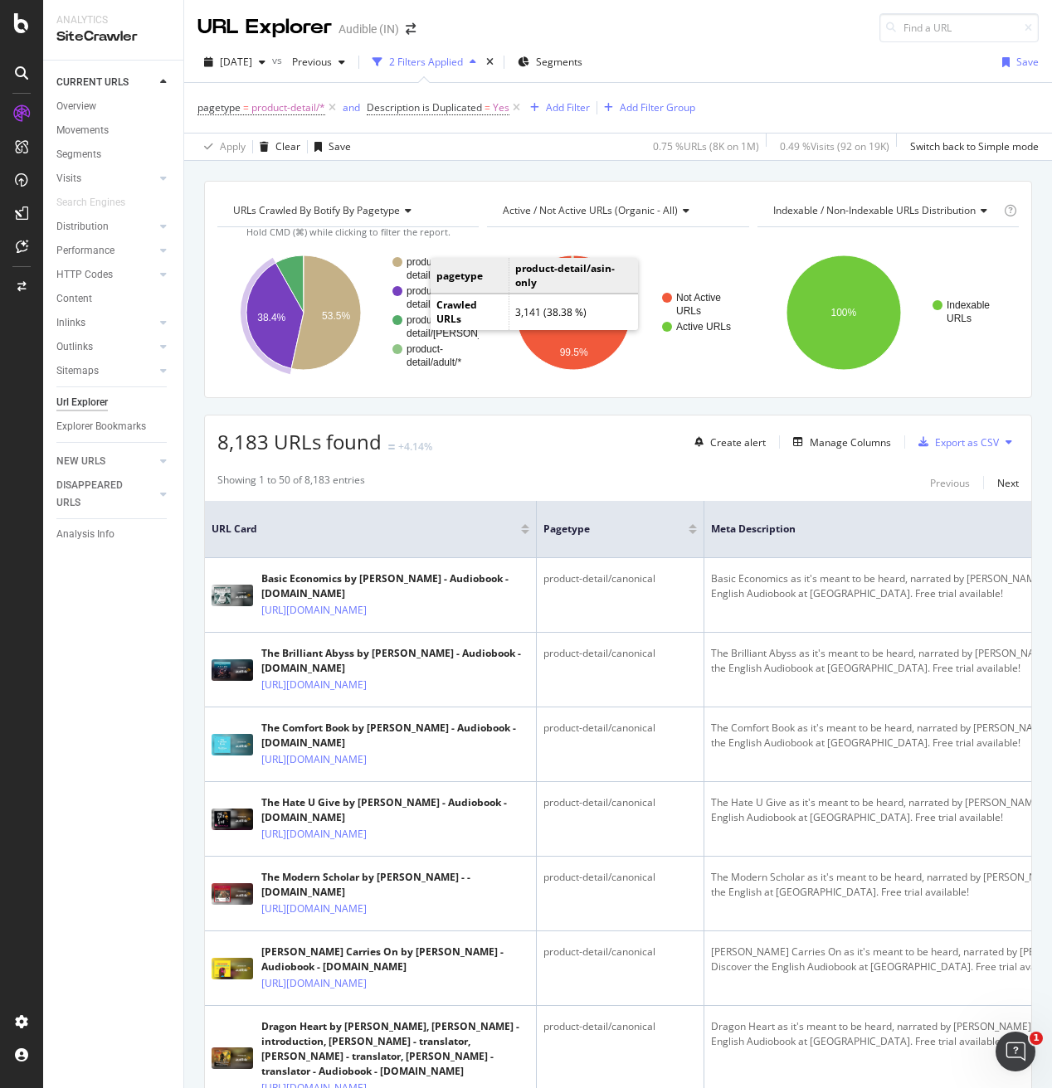
click at [416, 302] on rect "A chart." at bounding box center [436, 297] width 60 height 23
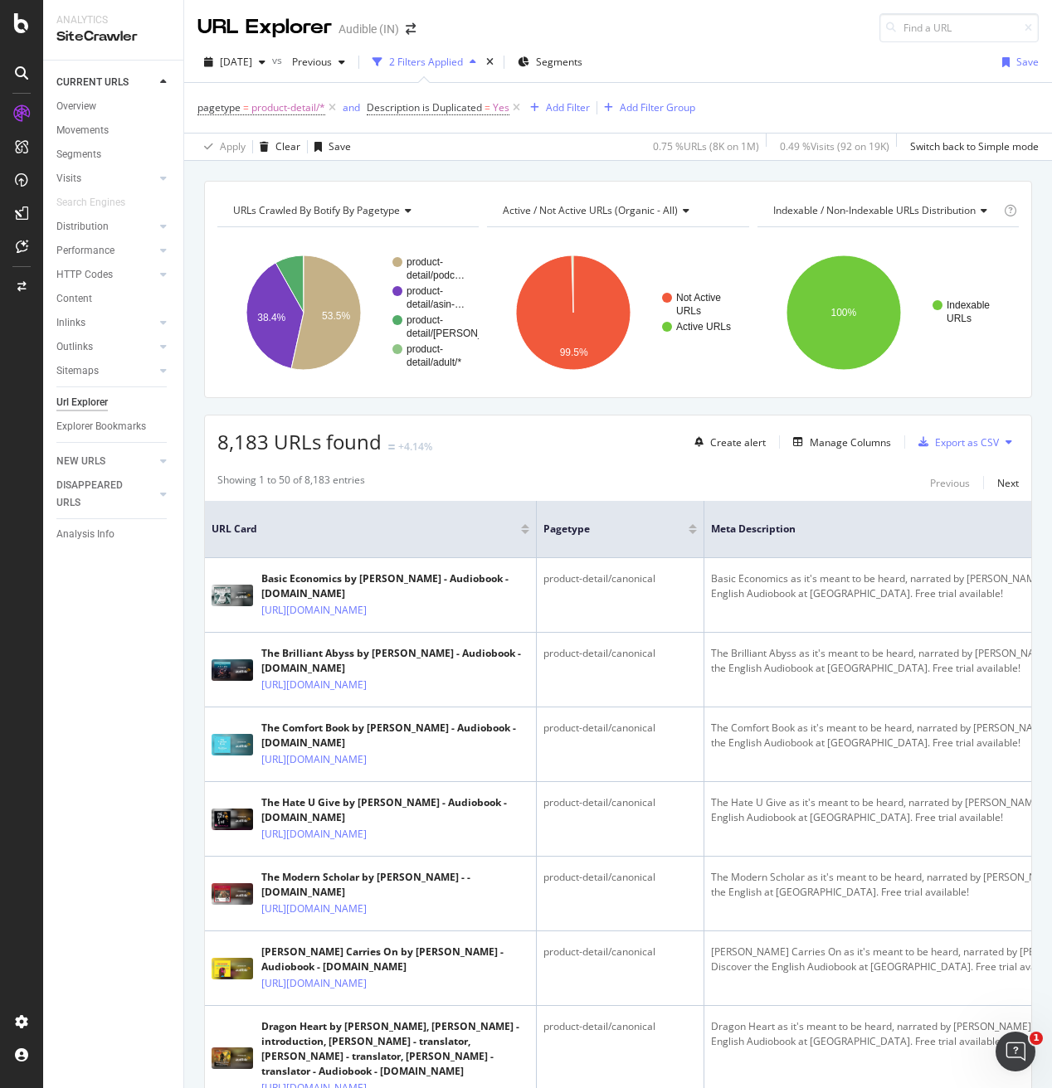
scroll to position [4645, 0]
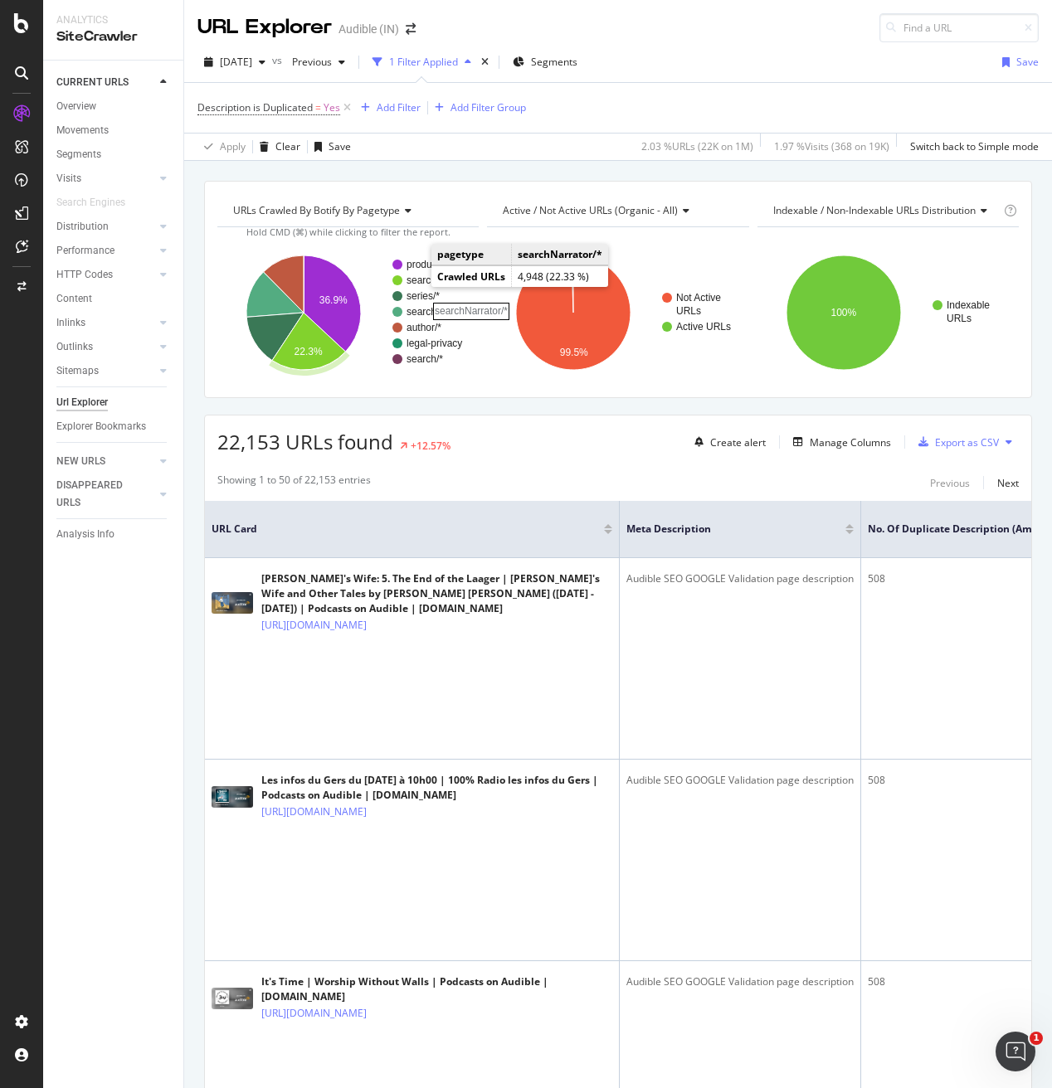
drag, startPoint x: 417, startPoint y: 283, endPoint x: 430, endPoint y: 507, distance: 224.3
click at [417, 283] on rect "A chart." at bounding box center [436, 280] width 60 height 10
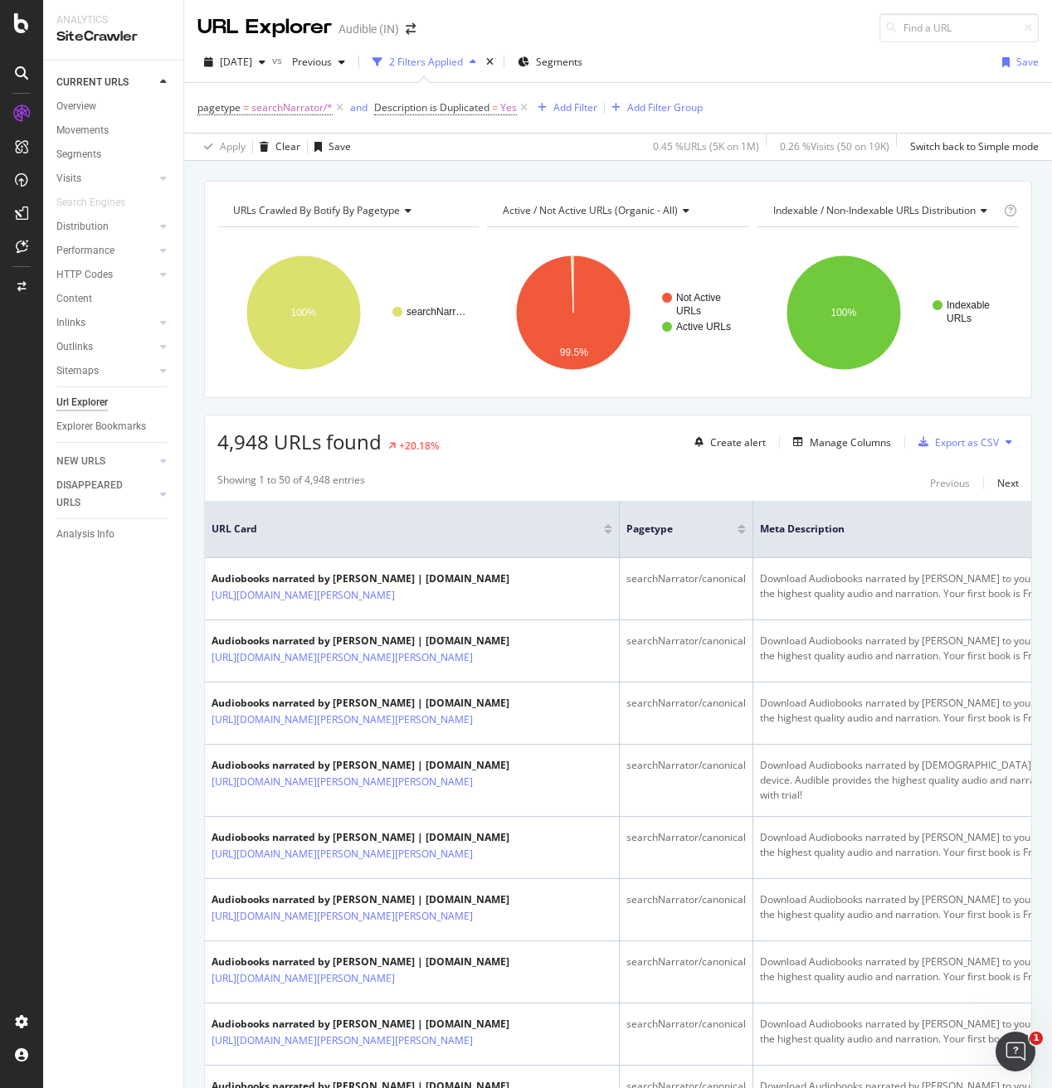
click at [456, 490] on div "Showing 1 to 50 of 4,948 entries Previous Next" at bounding box center [618, 483] width 826 height 20
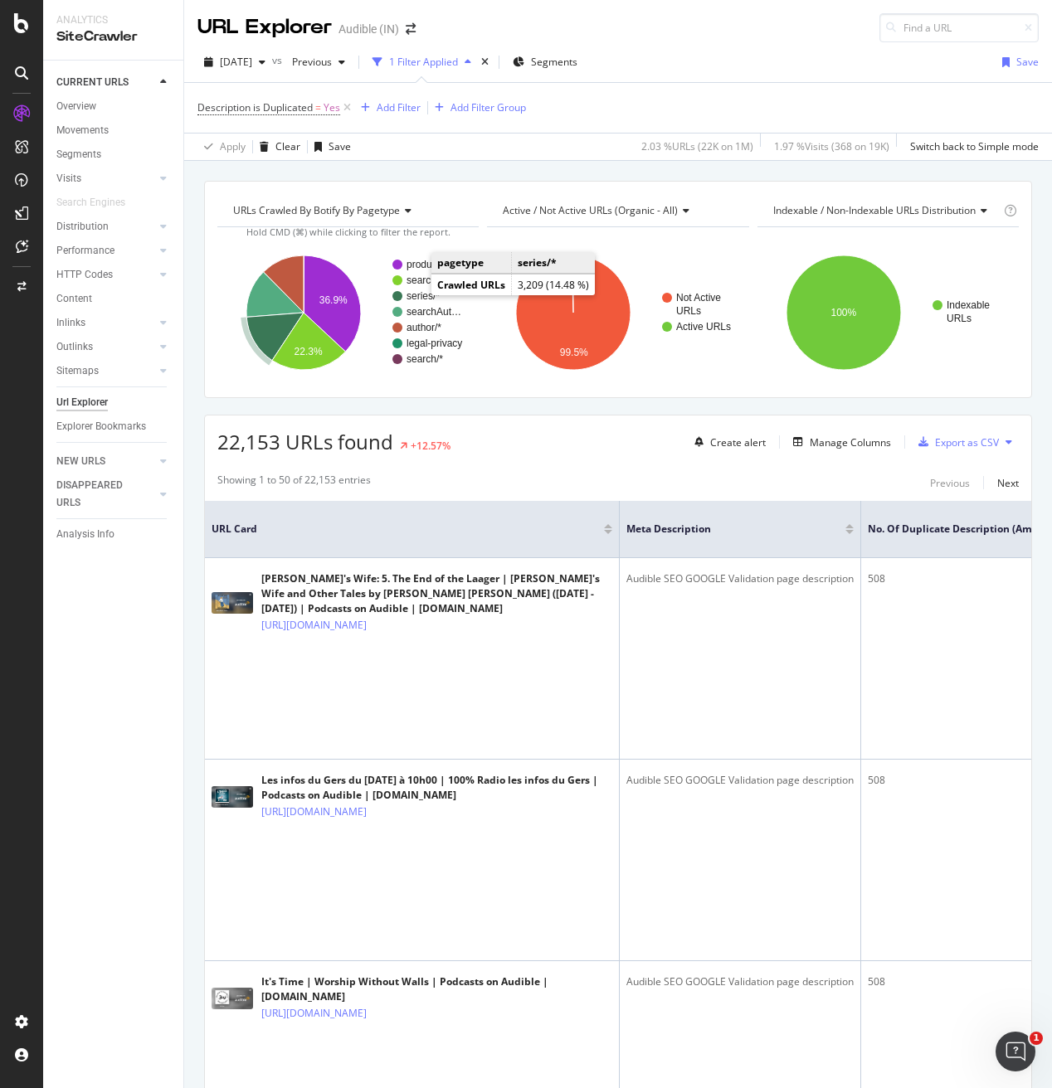
click at [415, 294] on text "series/*" at bounding box center [422, 296] width 33 height 12
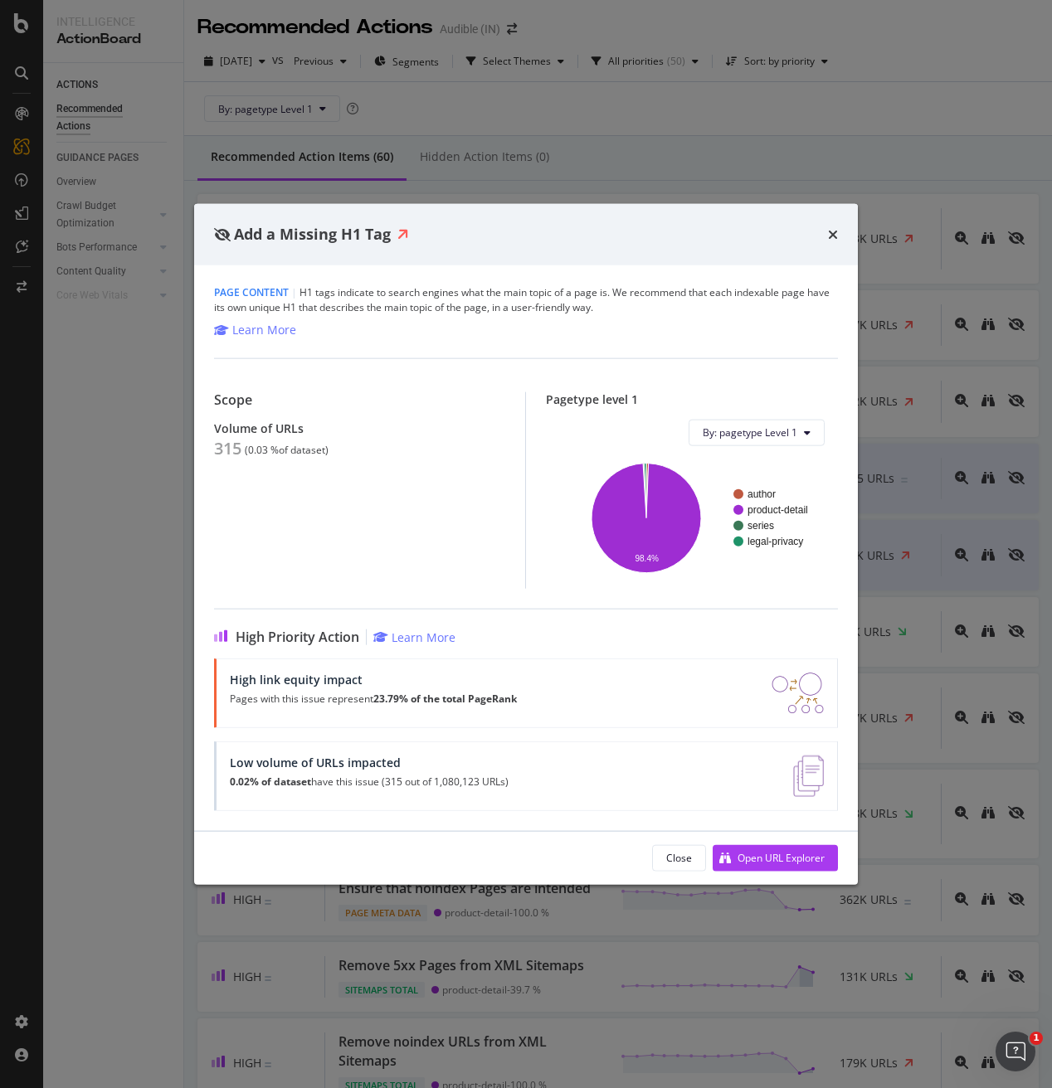
click at [221, 451] on div "315" at bounding box center [227, 448] width 27 height 20
copy div "315"
click at [822, 238] on div "Add a Missing H1 Tag" at bounding box center [526, 235] width 624 height 22
drag, startPoint x: 831, startPoint y: 230, endPoint x: 764, endPoint y: 170, distance: 89.9
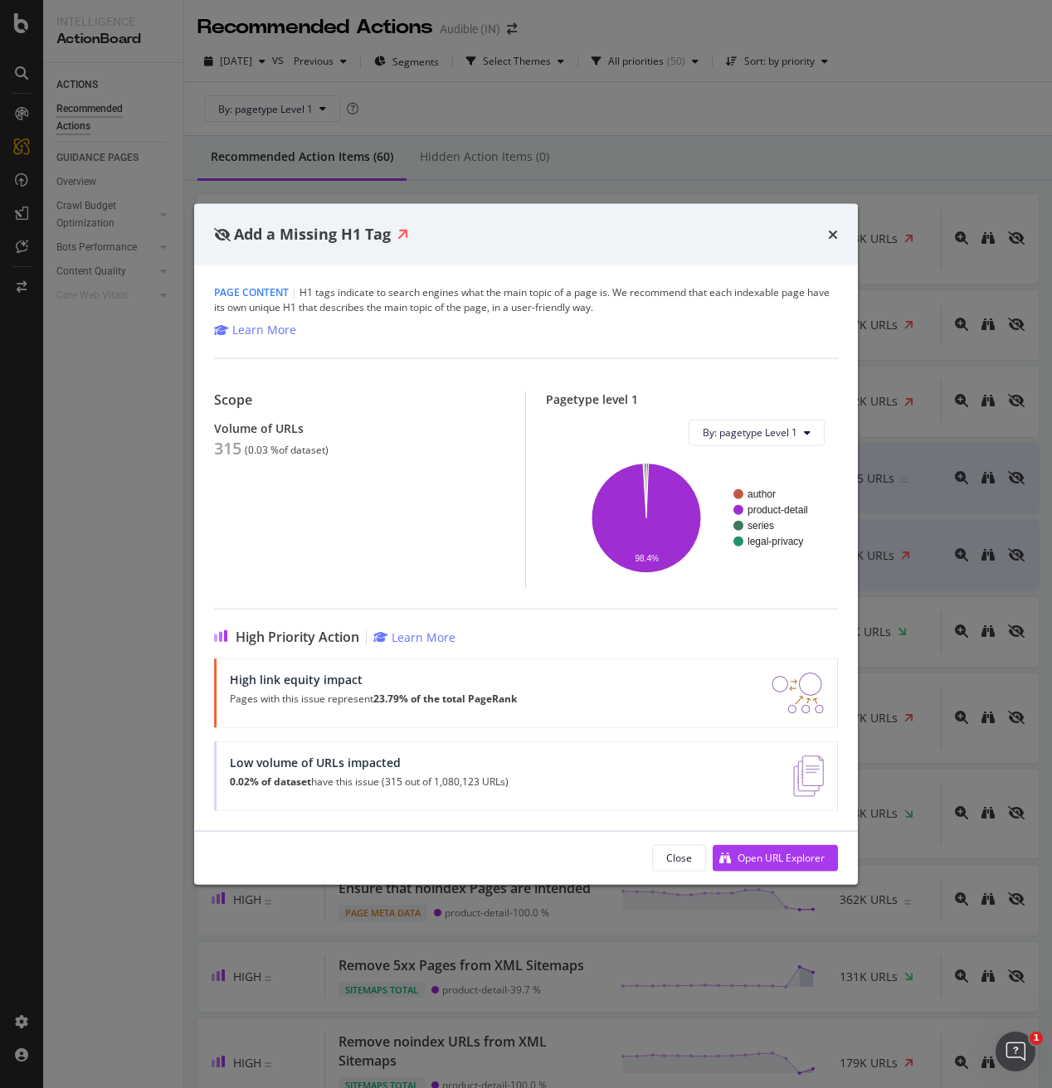
click at [830, 229] on icon "times" at bounding box center [833, 233] width 10 height 13
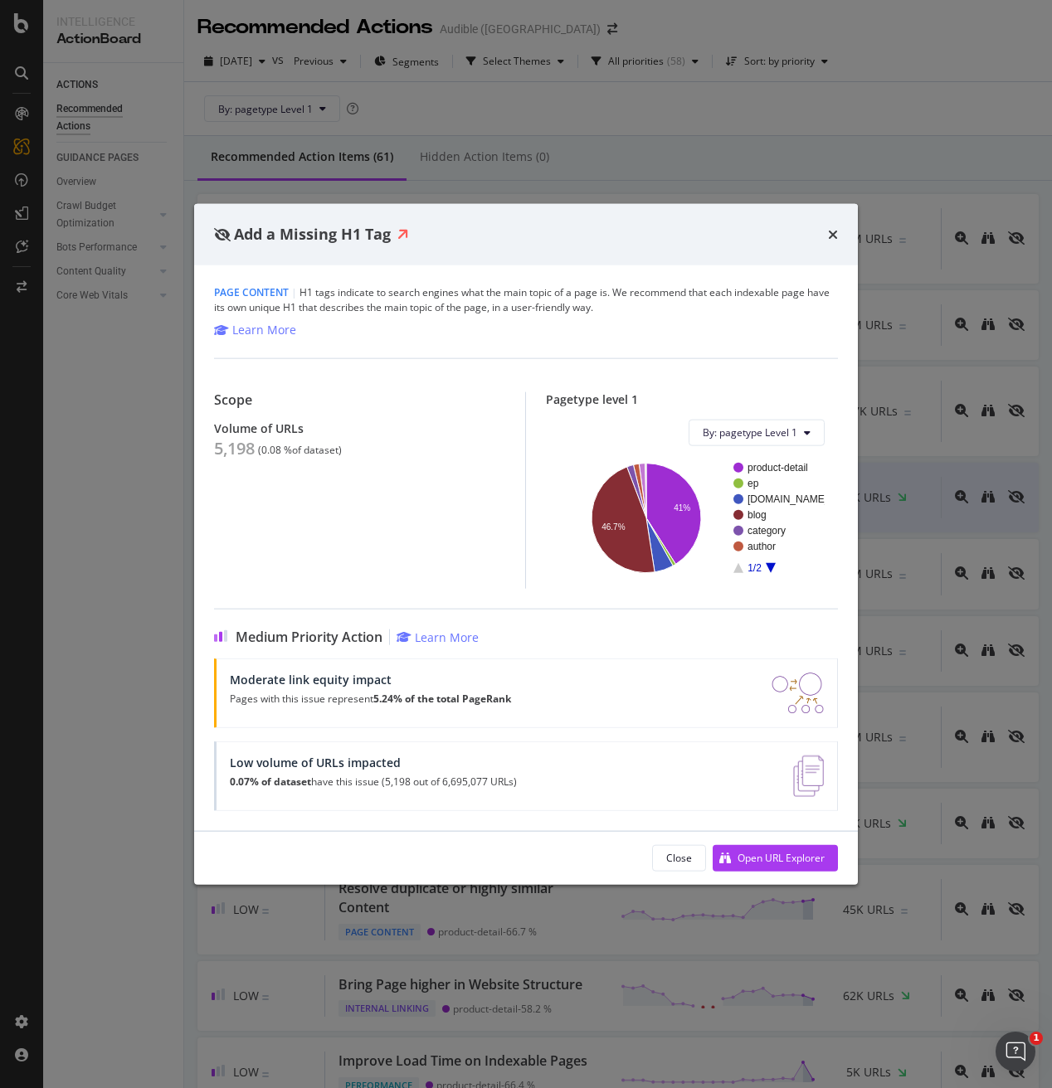
click at [406, 527] on div "Scope Volume of URLs 5,198 ( 0.08 % of dataset )" at bounding box center [369, 490] width 311 height 197
drag, startPoint x: 826, startPoint y: 232, endPoint x: 807, endPoint y: 234, distance: 19.2
click at [825, 232] on div "Add a Missing H1 Tag" at bounding box center [526, 235] width 624 height 22
drag, startPoint x: 833, startPoint y: 235, endPoint x: 761, endPoint y: 253, distance: 74.4
click at [831, 236] on icon "times" at bounding box center [833, 233] width 10 height 13
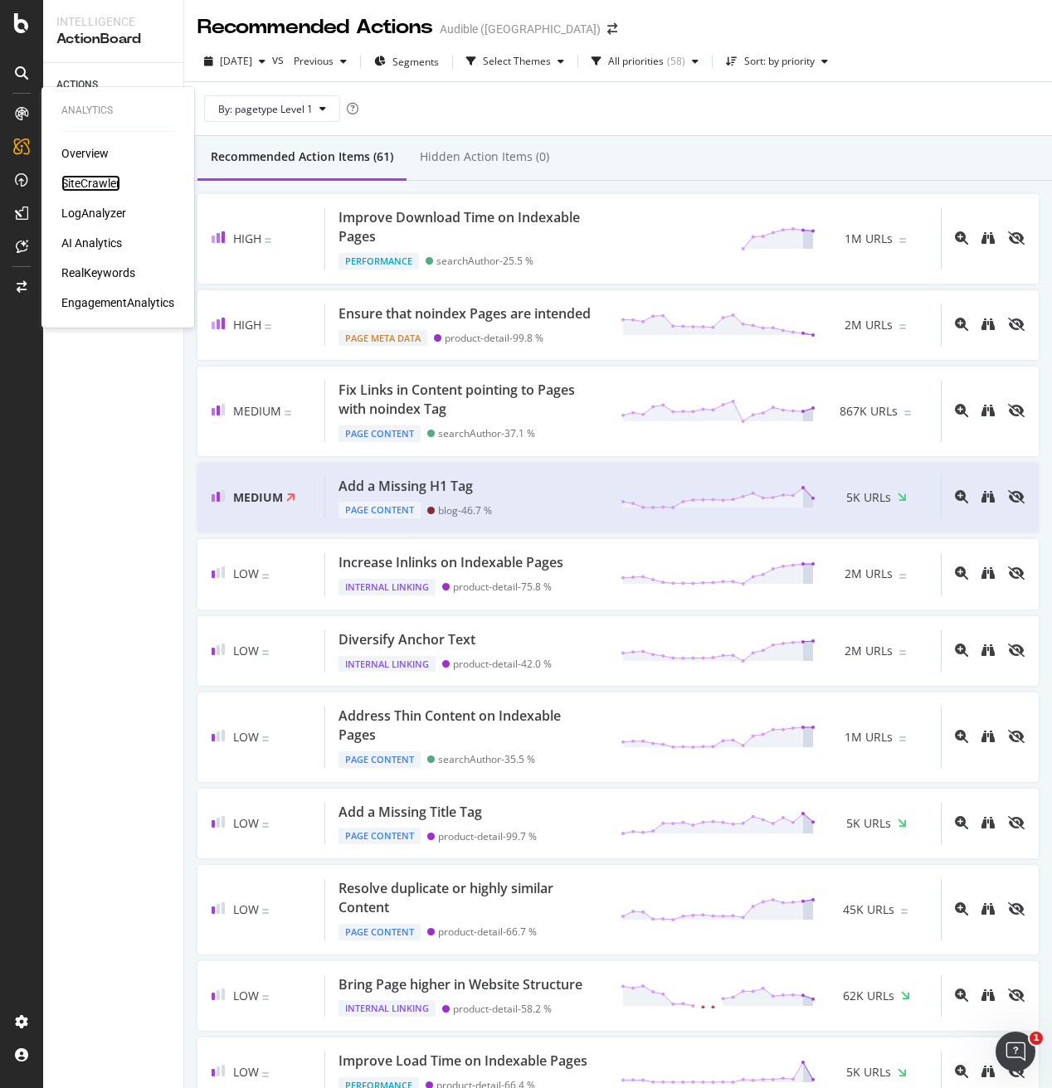
click at [90, 183] on div "SiteCrawler" at bounding box center [90, 183] width 59 height 17
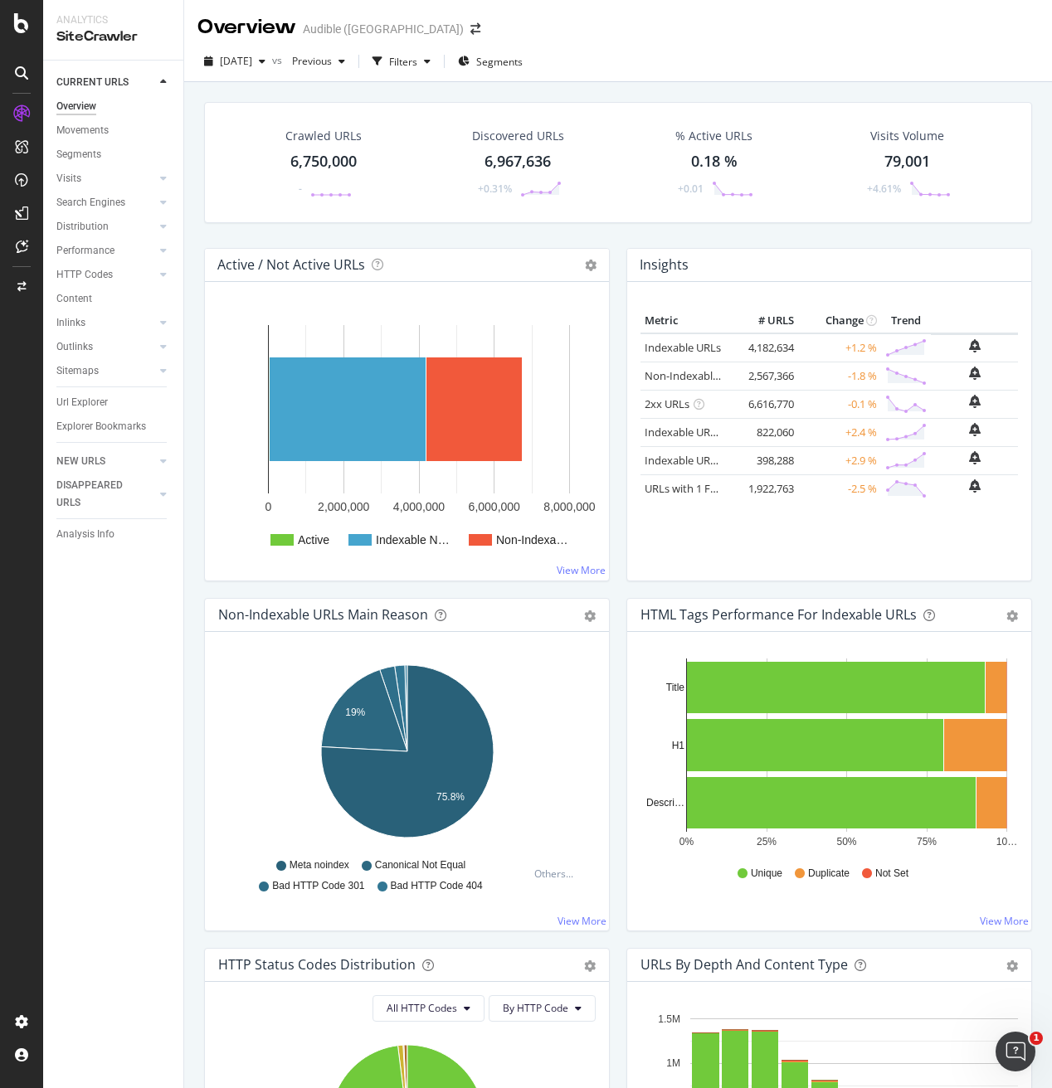
click at [75, 402] on div "Url Explorer" at bounding box center [81, 402] width 51 height 17
click at [417, 57] on div "Filters" at bounding box center [403, 62] width 28 height 14
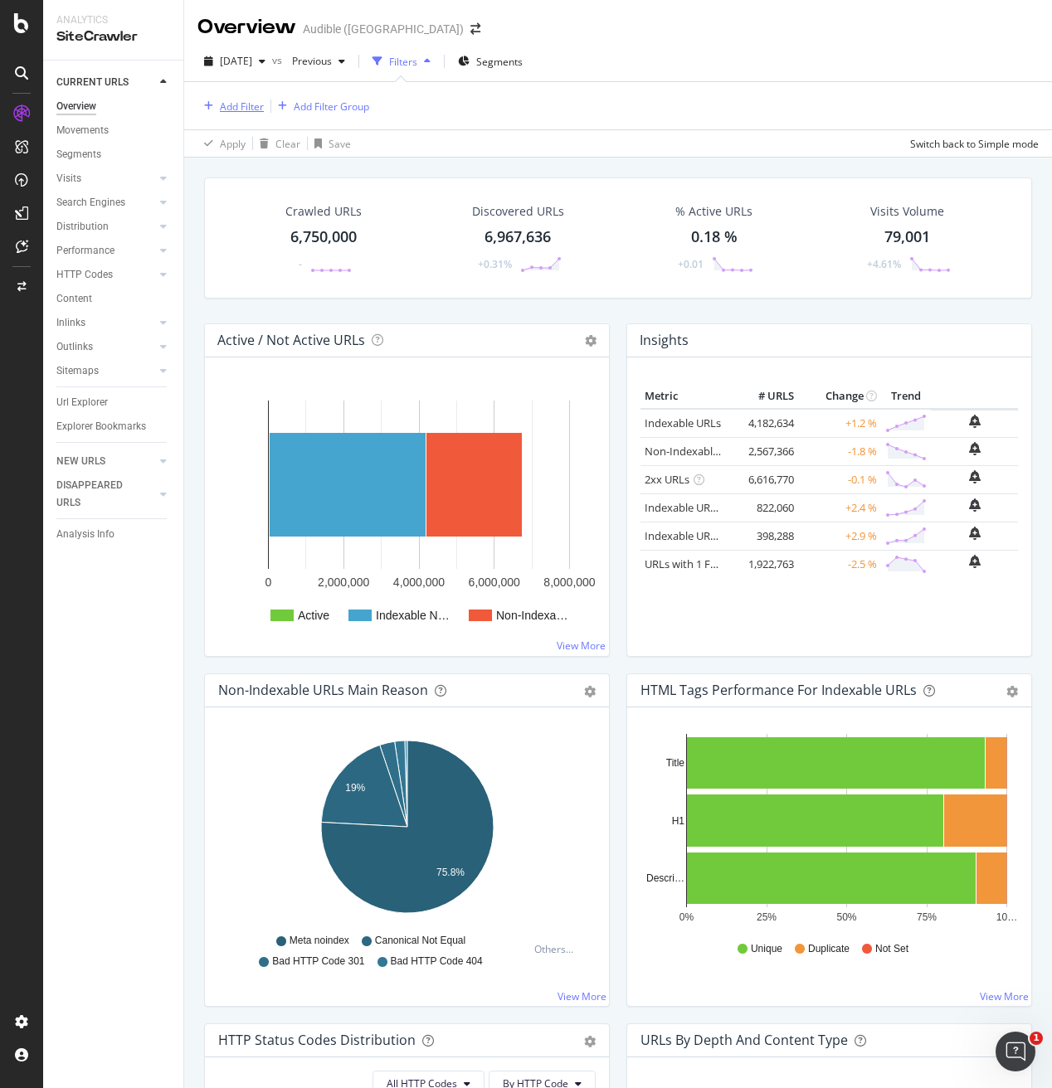
click at [241, 100] on div "Add Filter" at bounding box center [242, 107] width 44 height 14
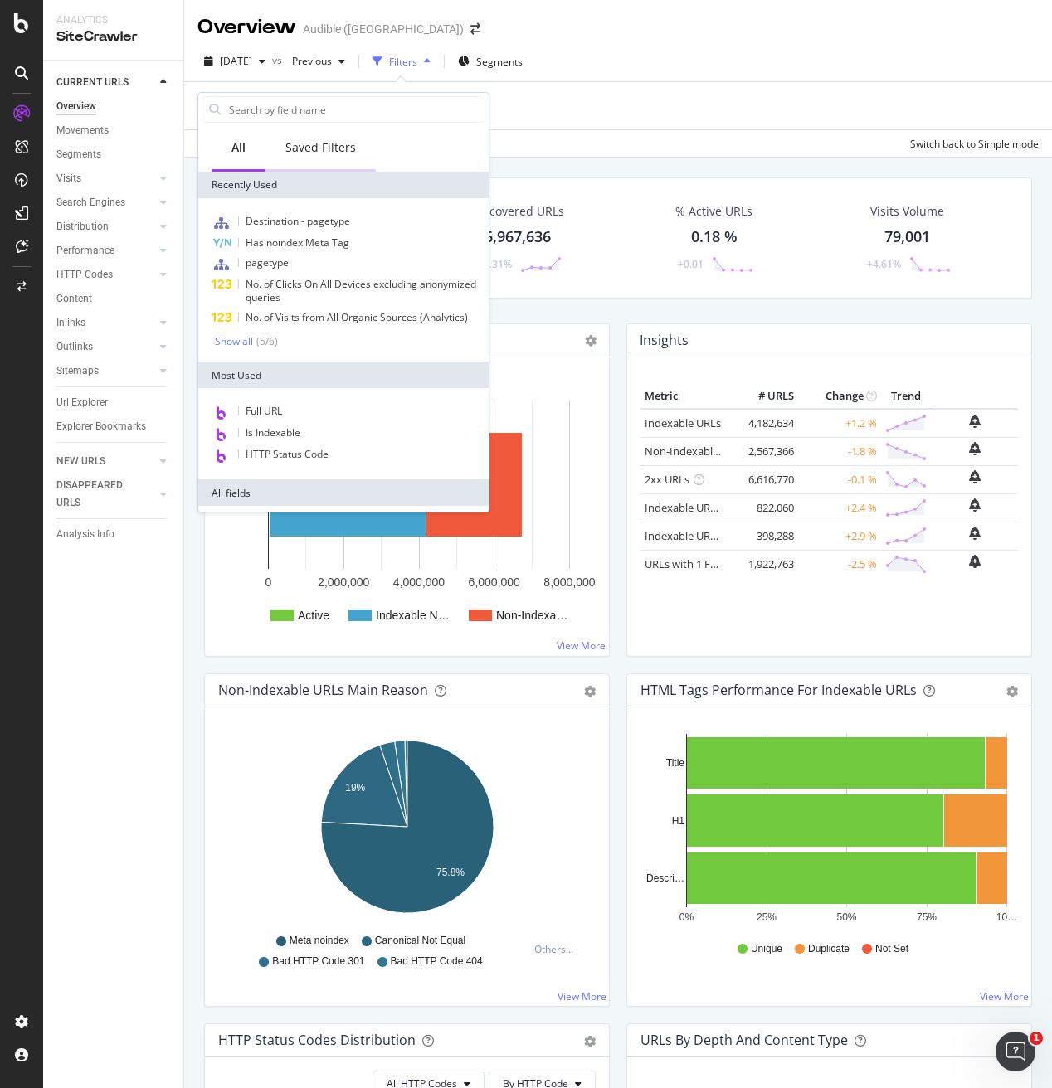
click at [306, 151] on div "Saved Filters" at bounding box center [320, 147] width 71 height 17
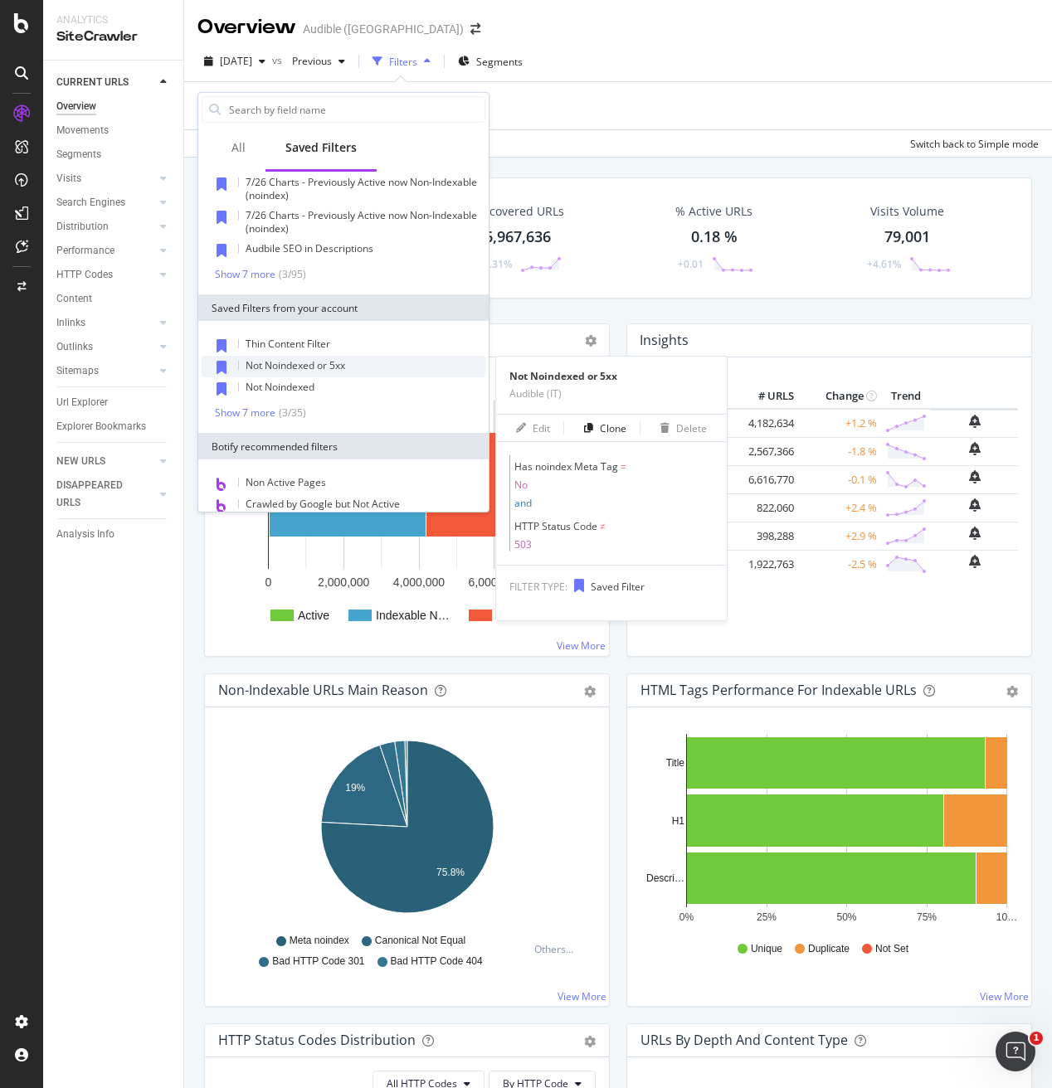
scroll to position [40, 0]
click at [263, 363] on span "Not Noindexed or 5xx" at bounding box center [296, 365] width 100 height 14
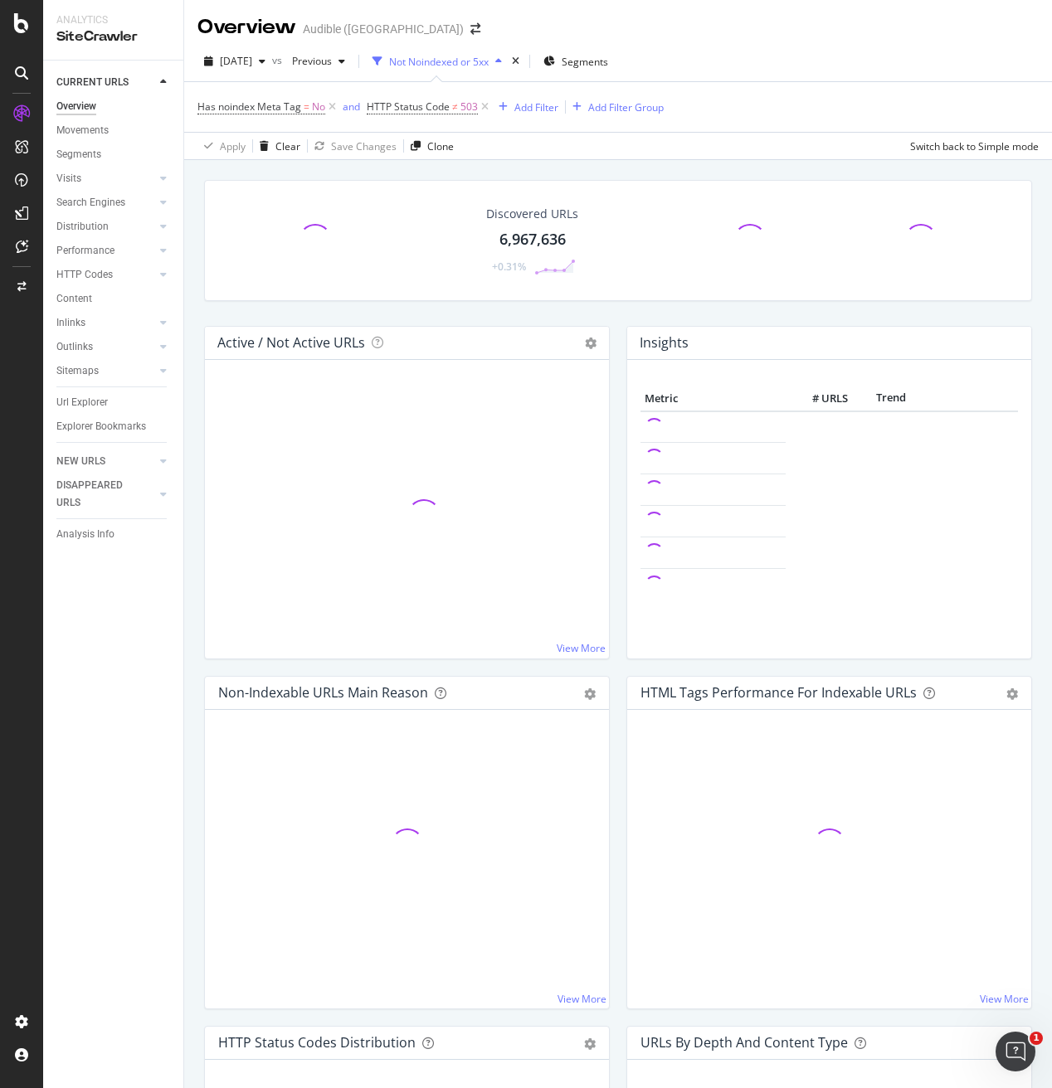
click at [478, 314] on div "Discovered URLs 6,967,636 +0.31%" at bounding box center [618, 253] width 844 height 146
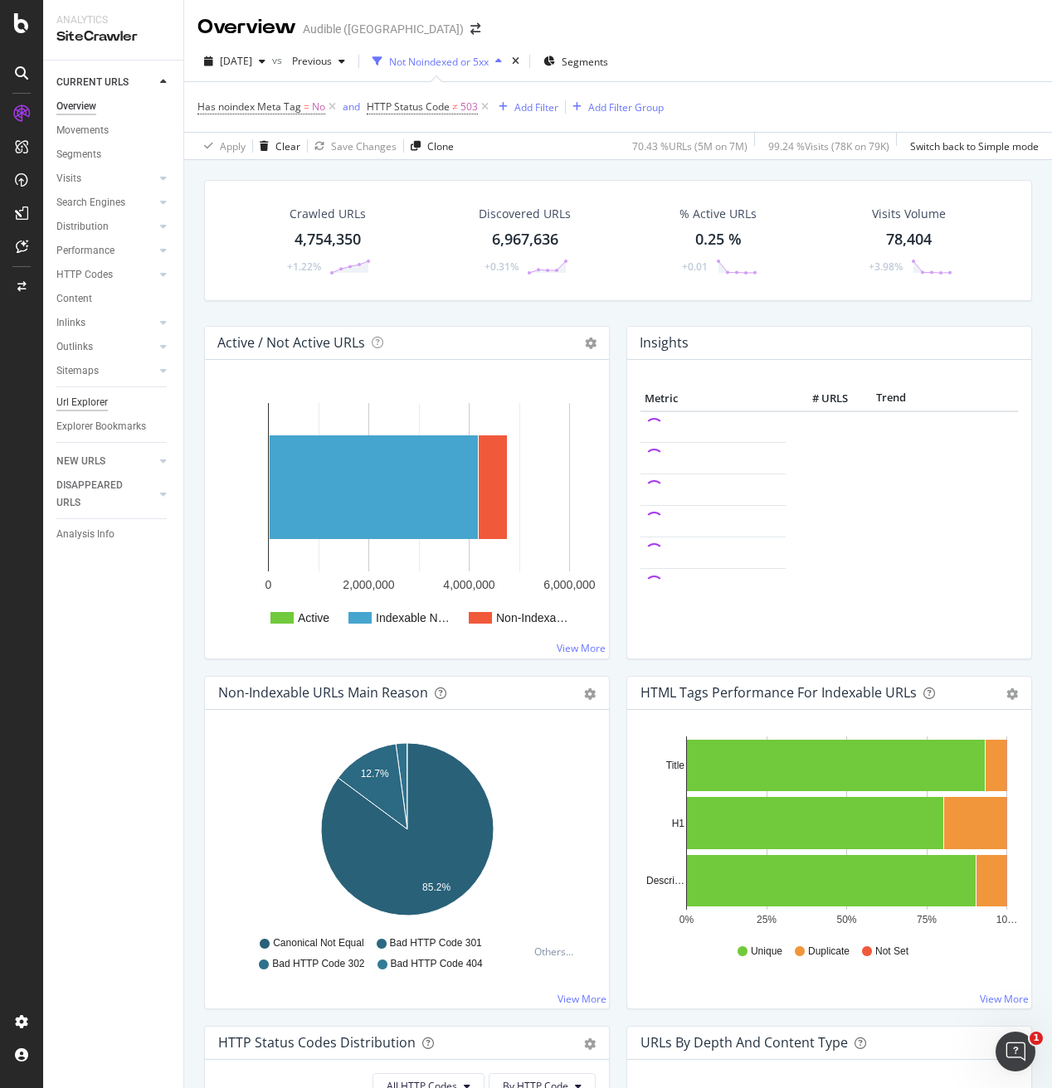
click at [86, 399] on div "Url Explorer" at bounding box center [81, 402] width 51 height 17
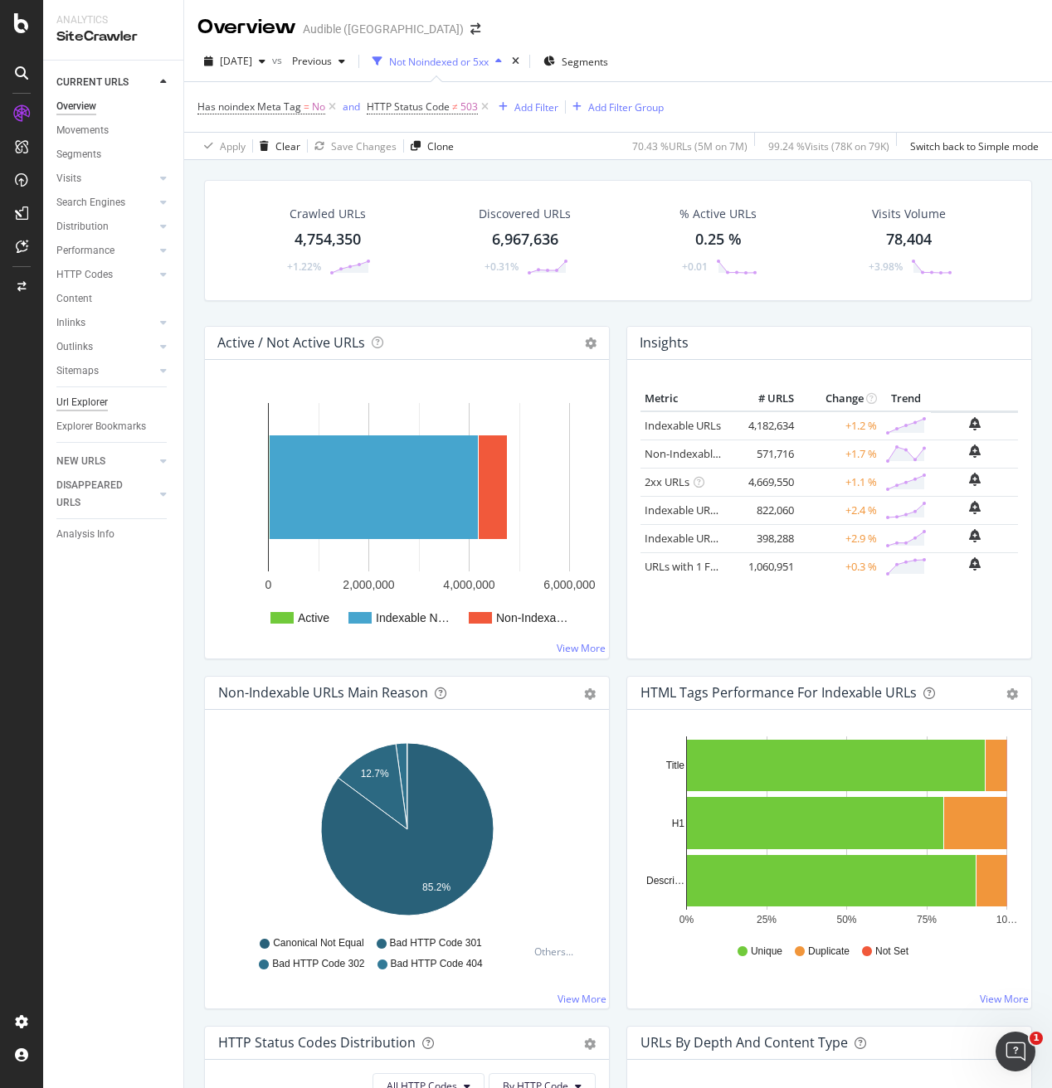
click at [77, 400] on div "Url Explorer" at bounding box center [81, 402] width 51 height 17
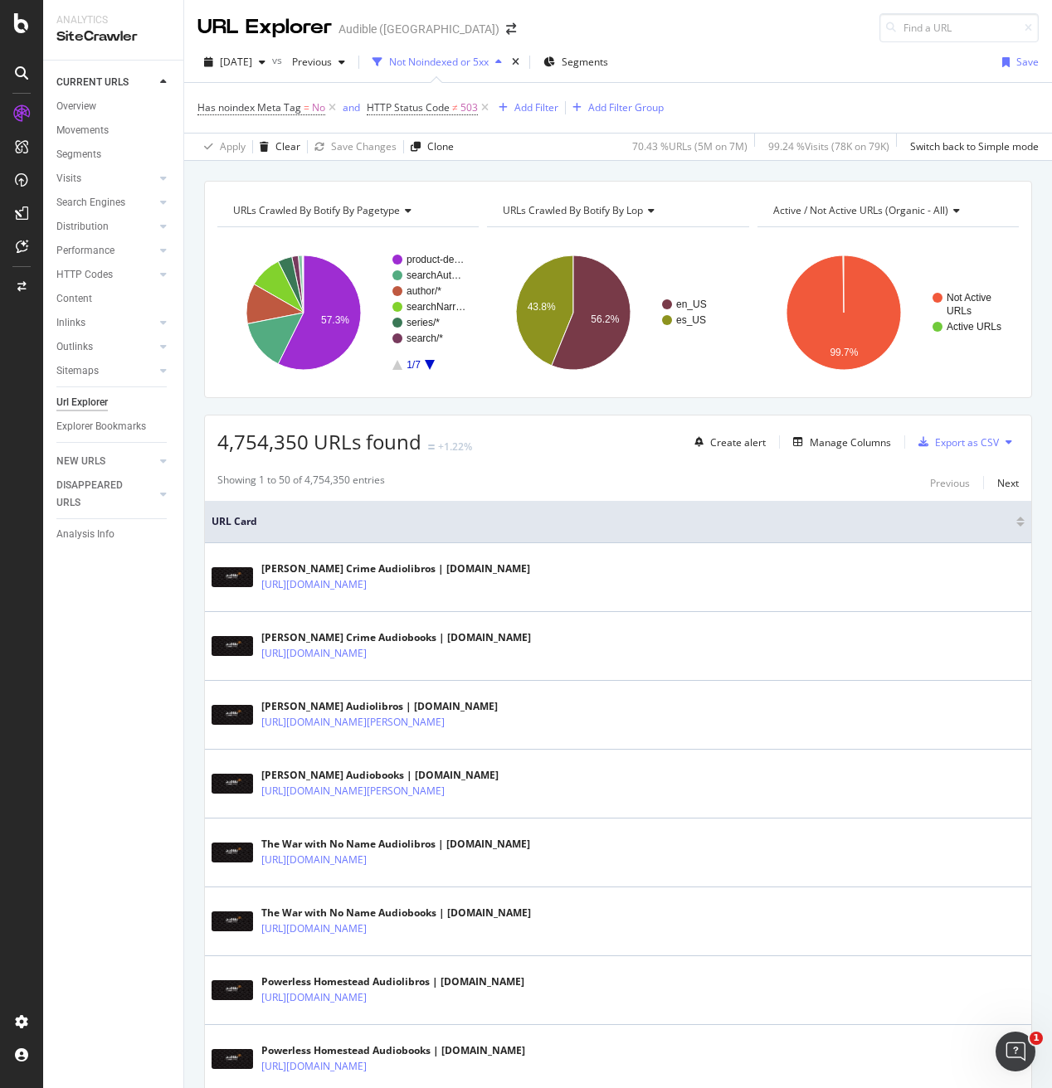
click at [845, 208] on span "Active / Not Active URLs (organic - all)" at bounding box center [860, 210] width 175 height 14
type input "movemen"
click at [828, 254] on span "URLs Distribution" at bounding box center [823, 254] width 80 height 17
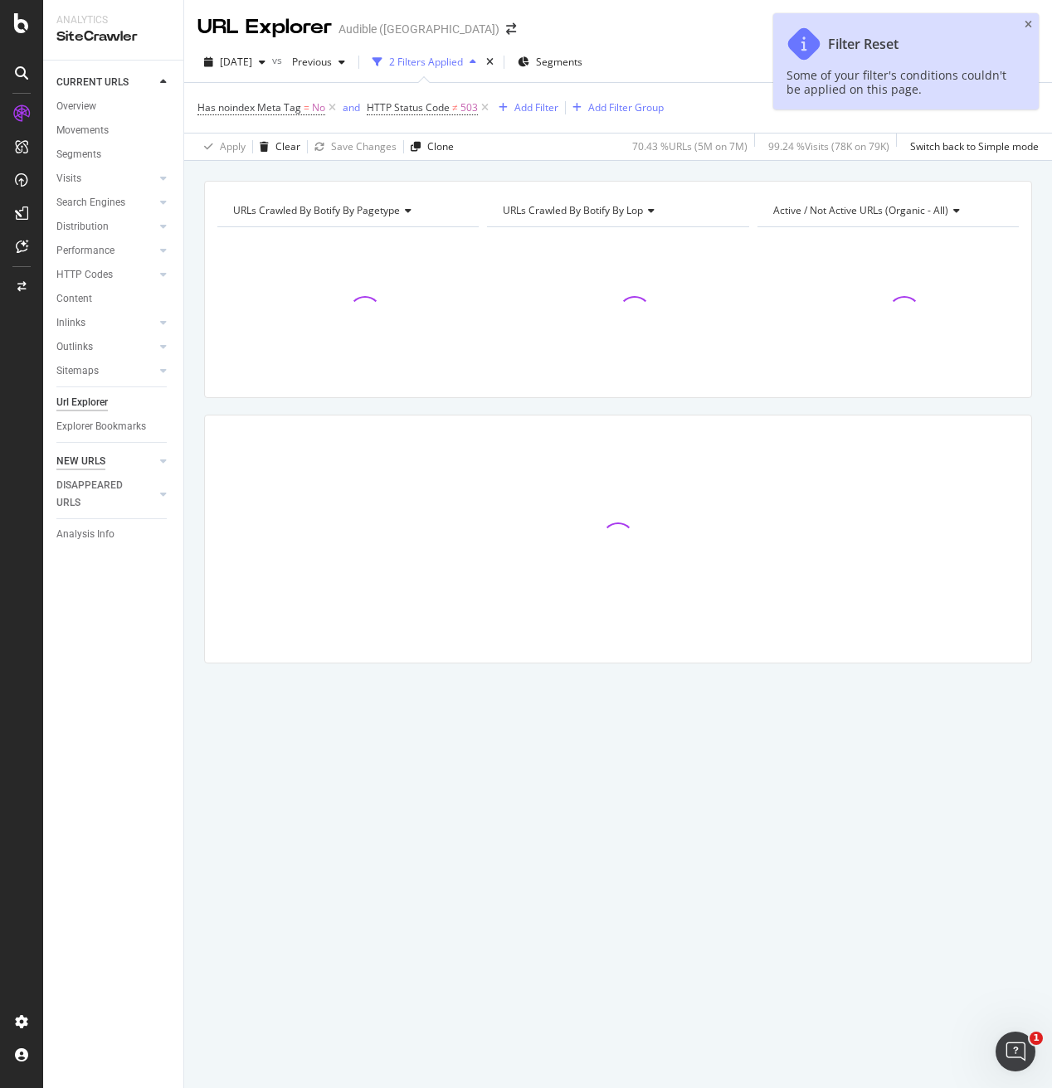
click at [90, 461] on div "NEW URLS" at bounding box center [80, 461] width 49 height 17
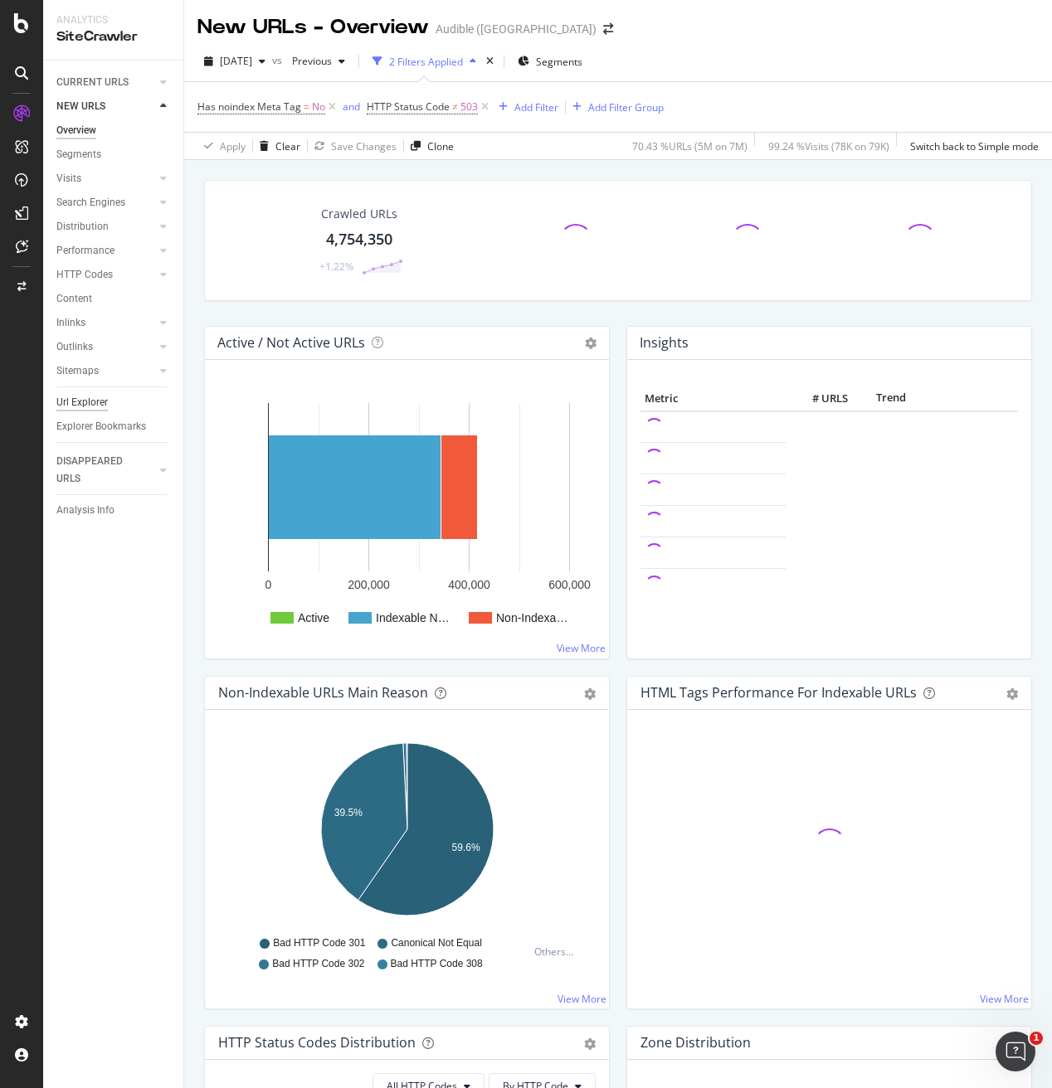
click at [90, 397] on div "Url Explorer" at bounding box center [81, 402] width 51 height 17
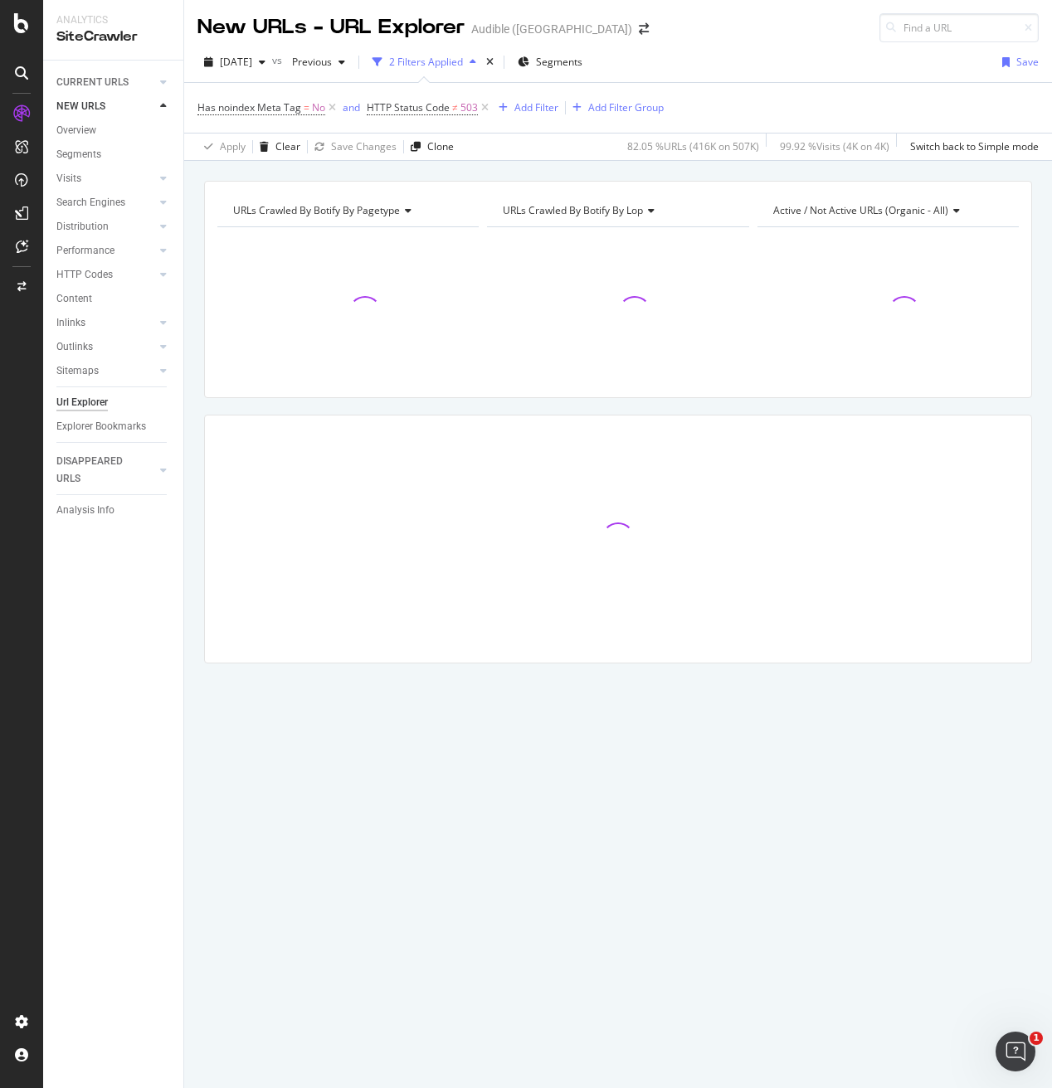
click at [790, 203] on span "Active / Not Active URLs (organic - all)" at bounding box center [860, 210] width 175 height 14
type input "move"
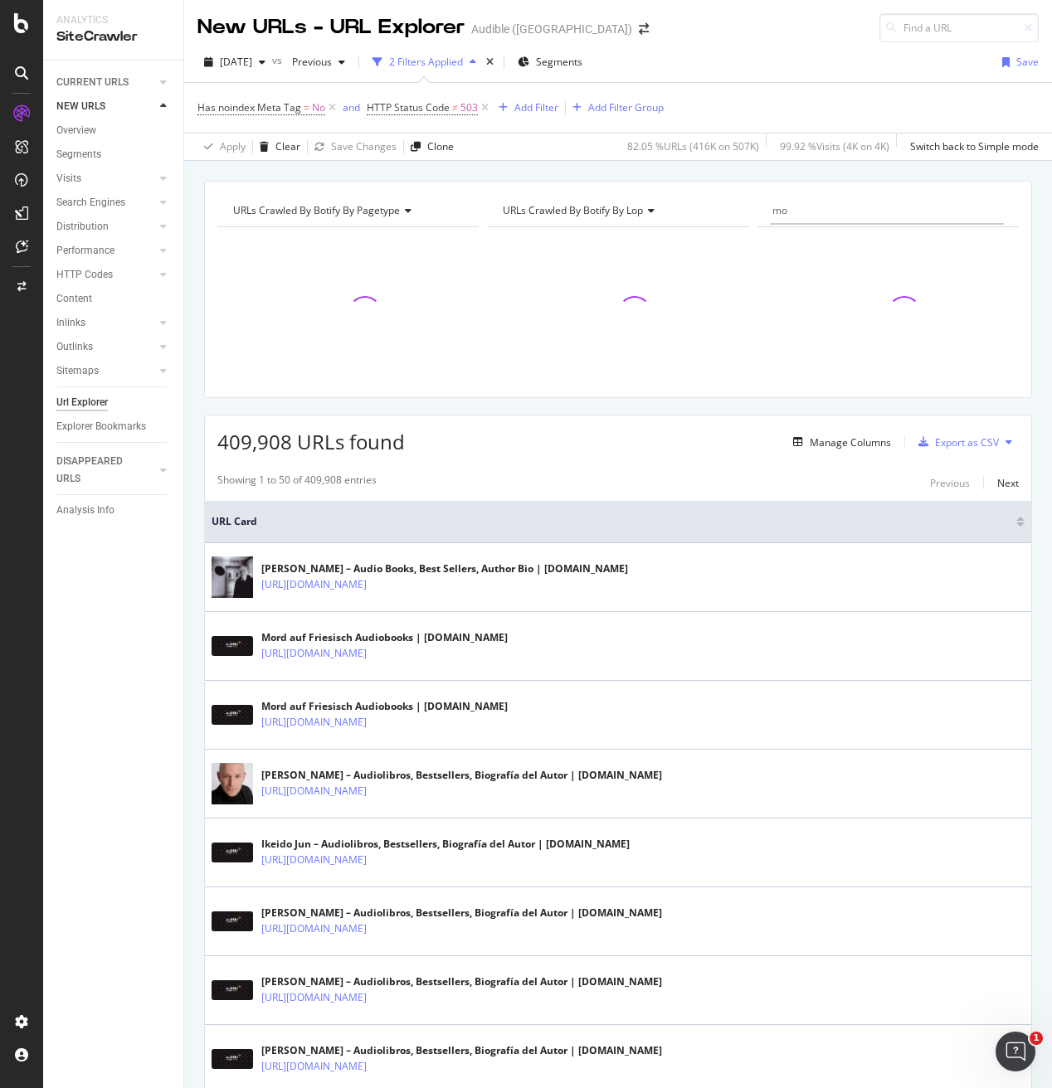
type input "m"
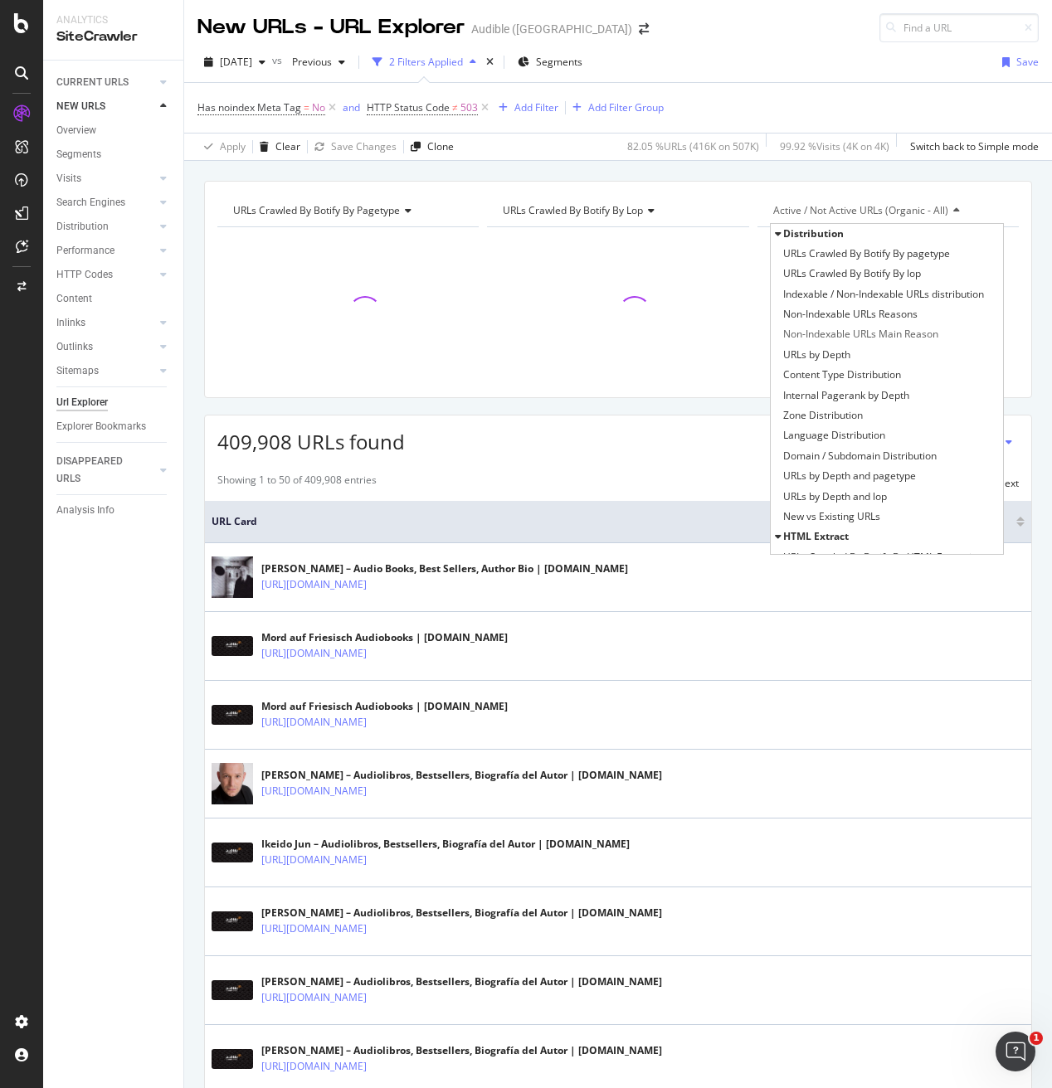
type input "m"
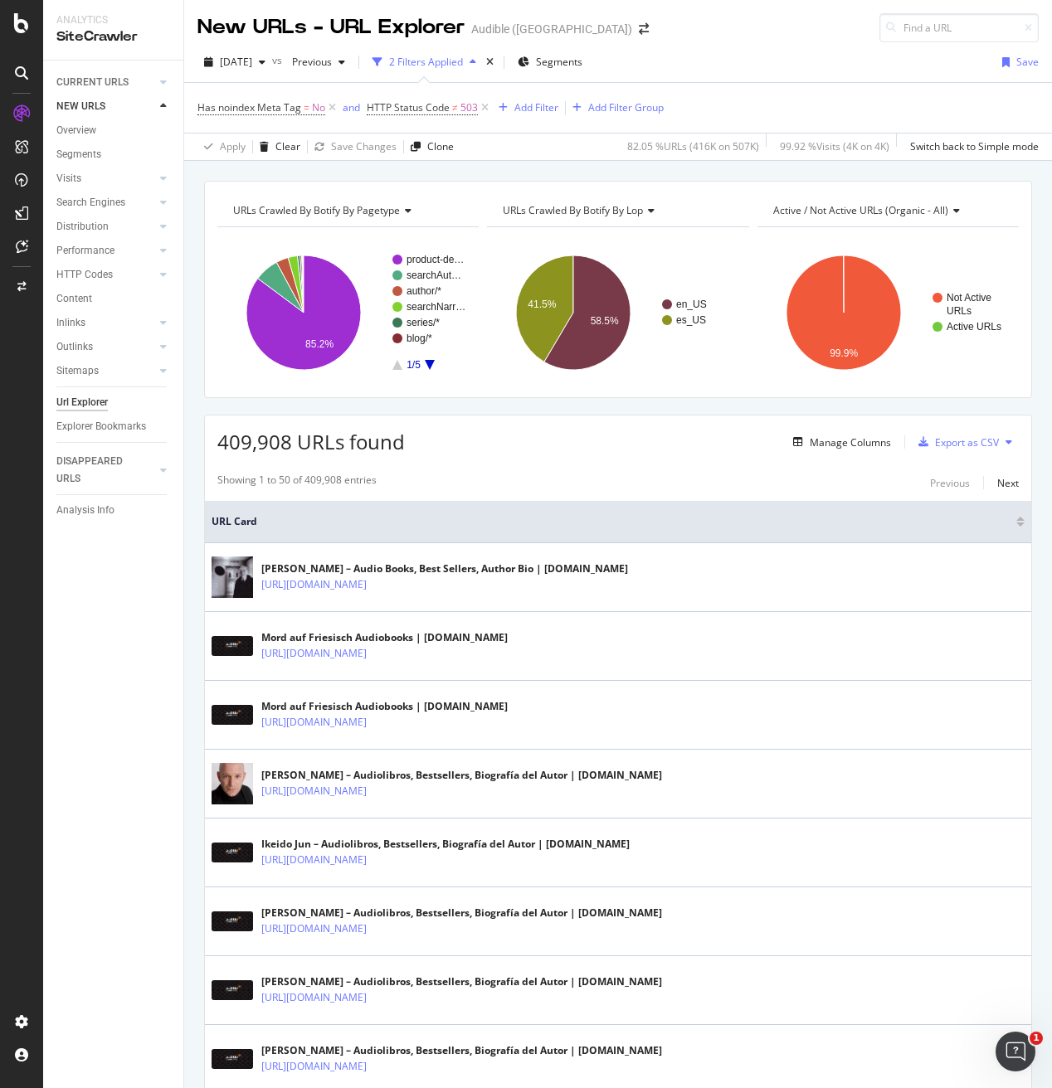
click at [812, 208] on span "Active / Not Active URLs (organic - all)" at bounding box center [860, 210] width 175 height 14
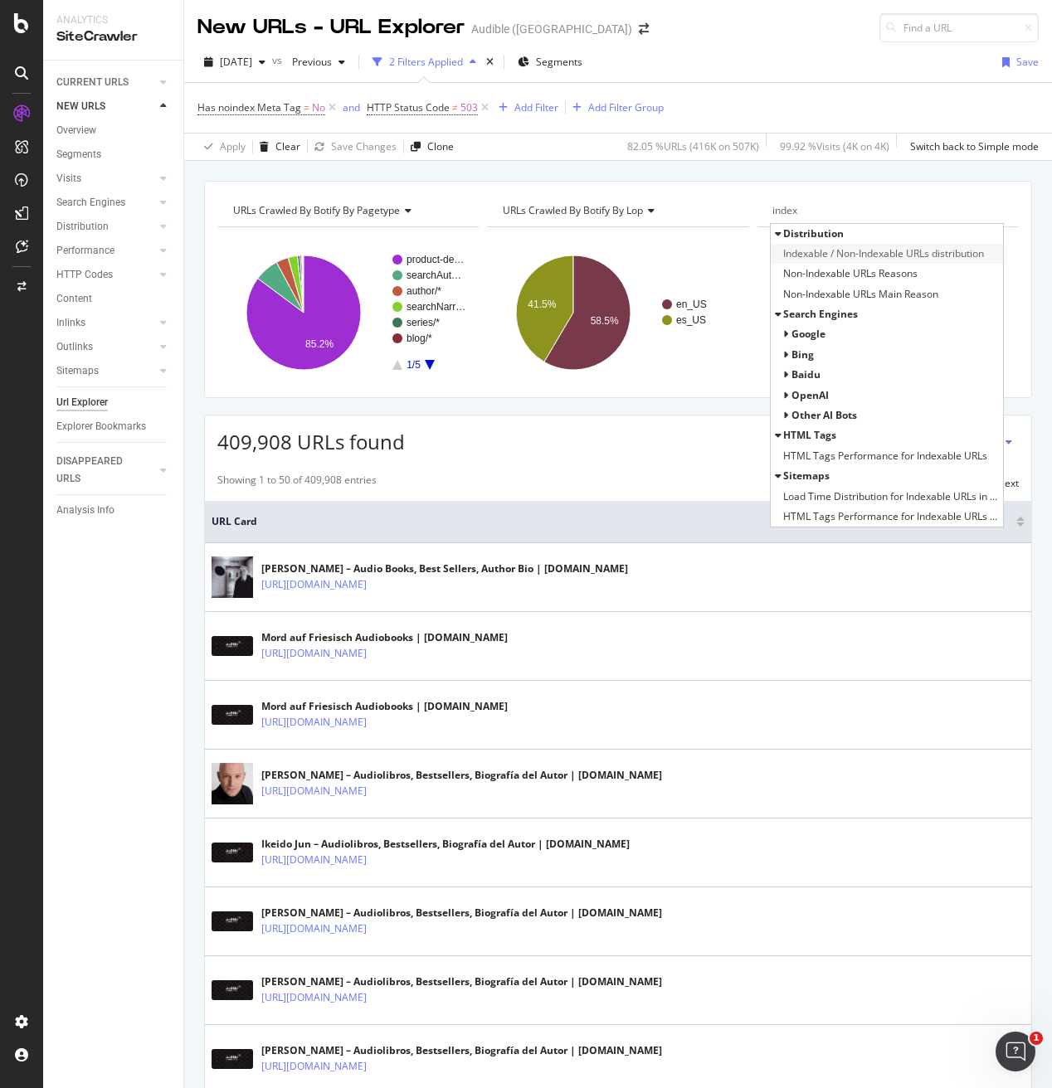
type input "index"
click at [812, 250] on span "Indexable / Non-Indexable URLs distribution" at bounding box center [883, 254] width 201 height 17
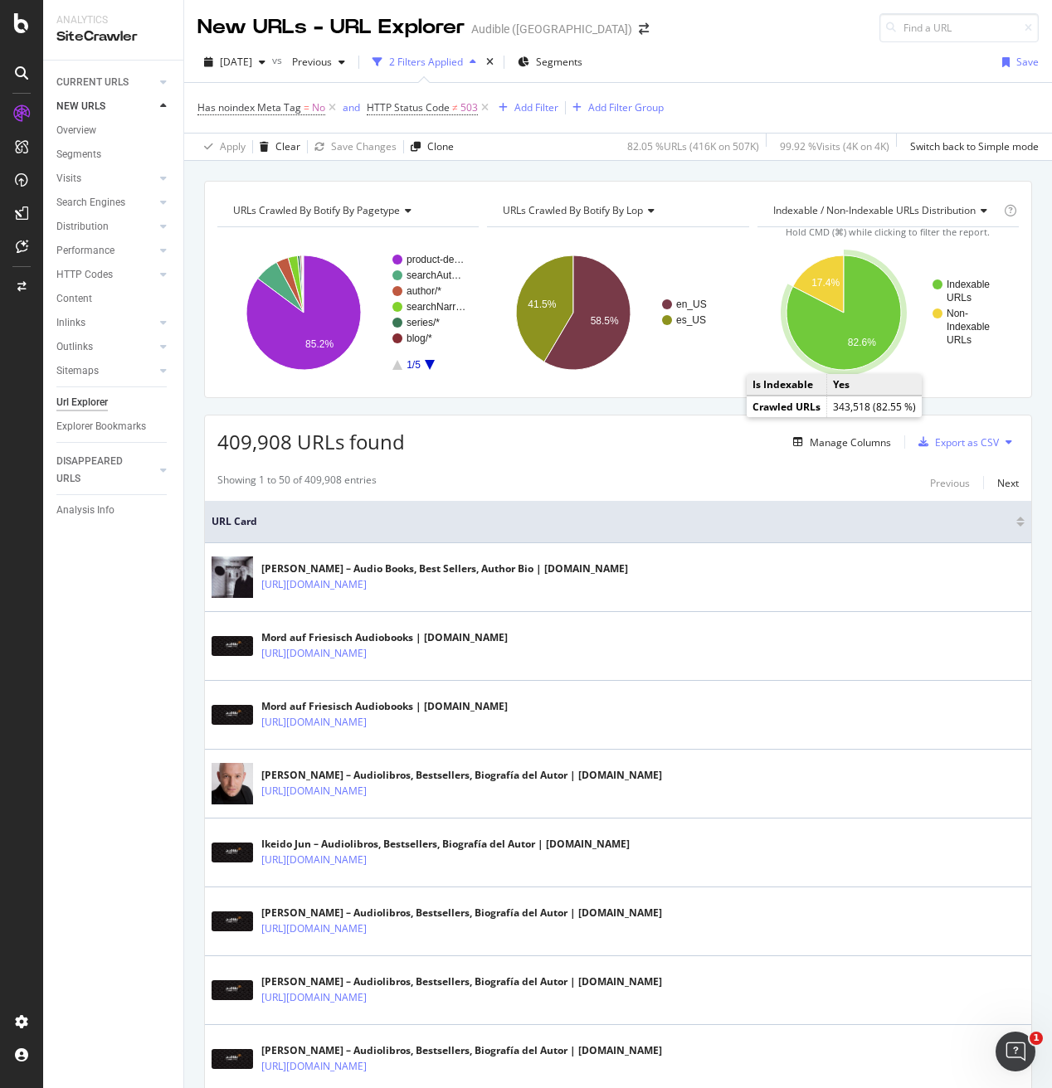
click at [841, 345] on icon "A chart." at bounding box center [843, 313] width 114 height 114
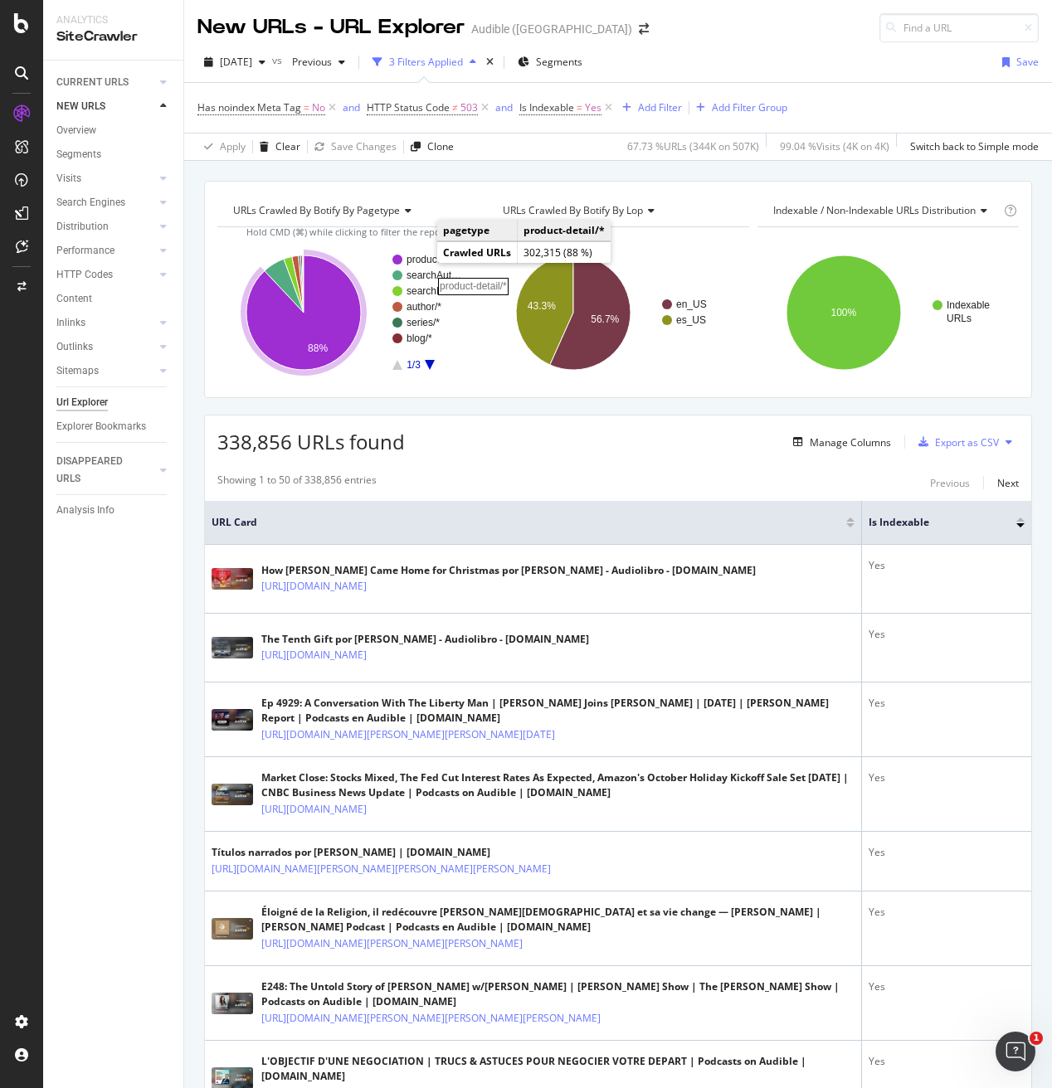
click at [419, 260] on rect "A chart." at bounding box center [436, 260] width 60 height 10
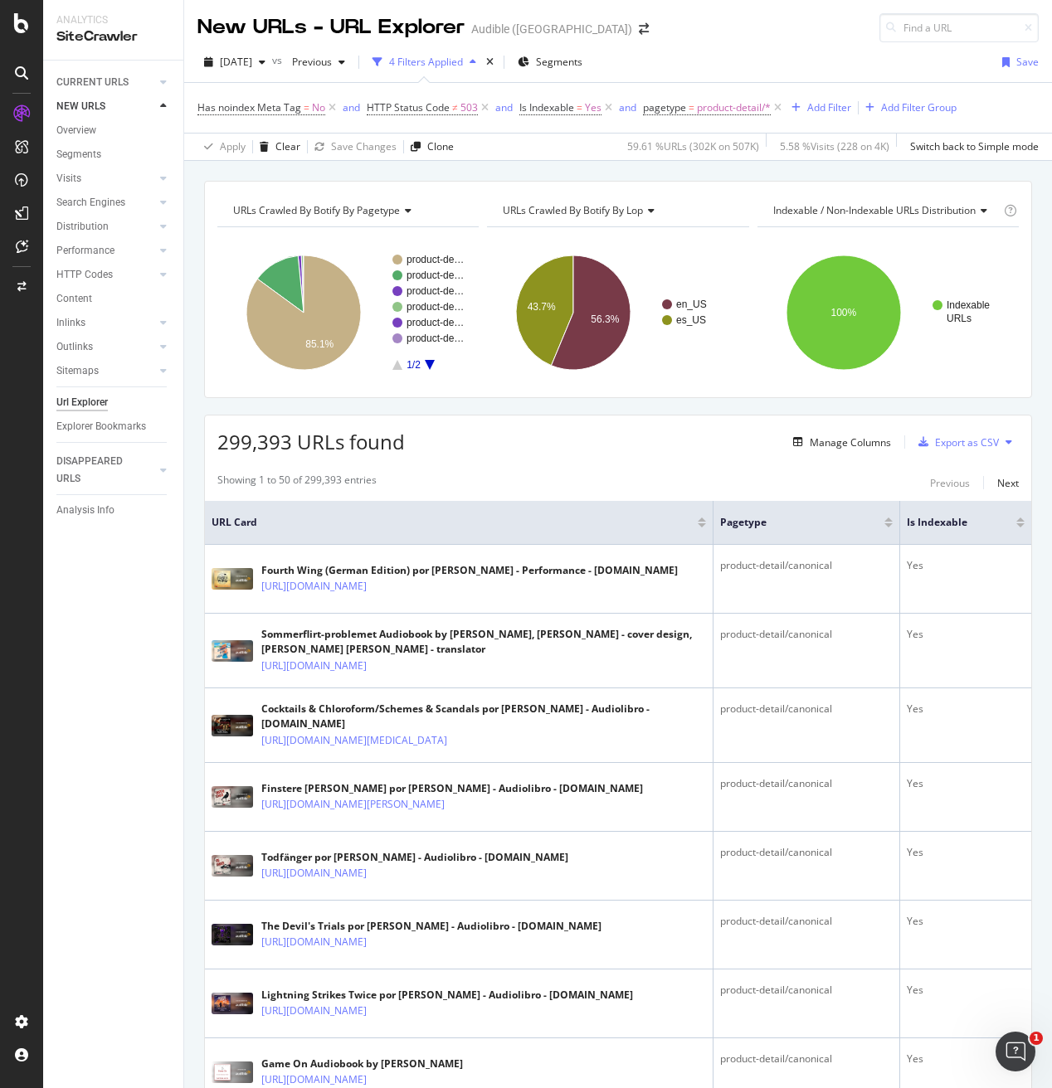
click at [566, 479] on div "Showing 1 to 50 of 299,393 entries Previous Next" at bounding box center [618, 483] width 826 height 20
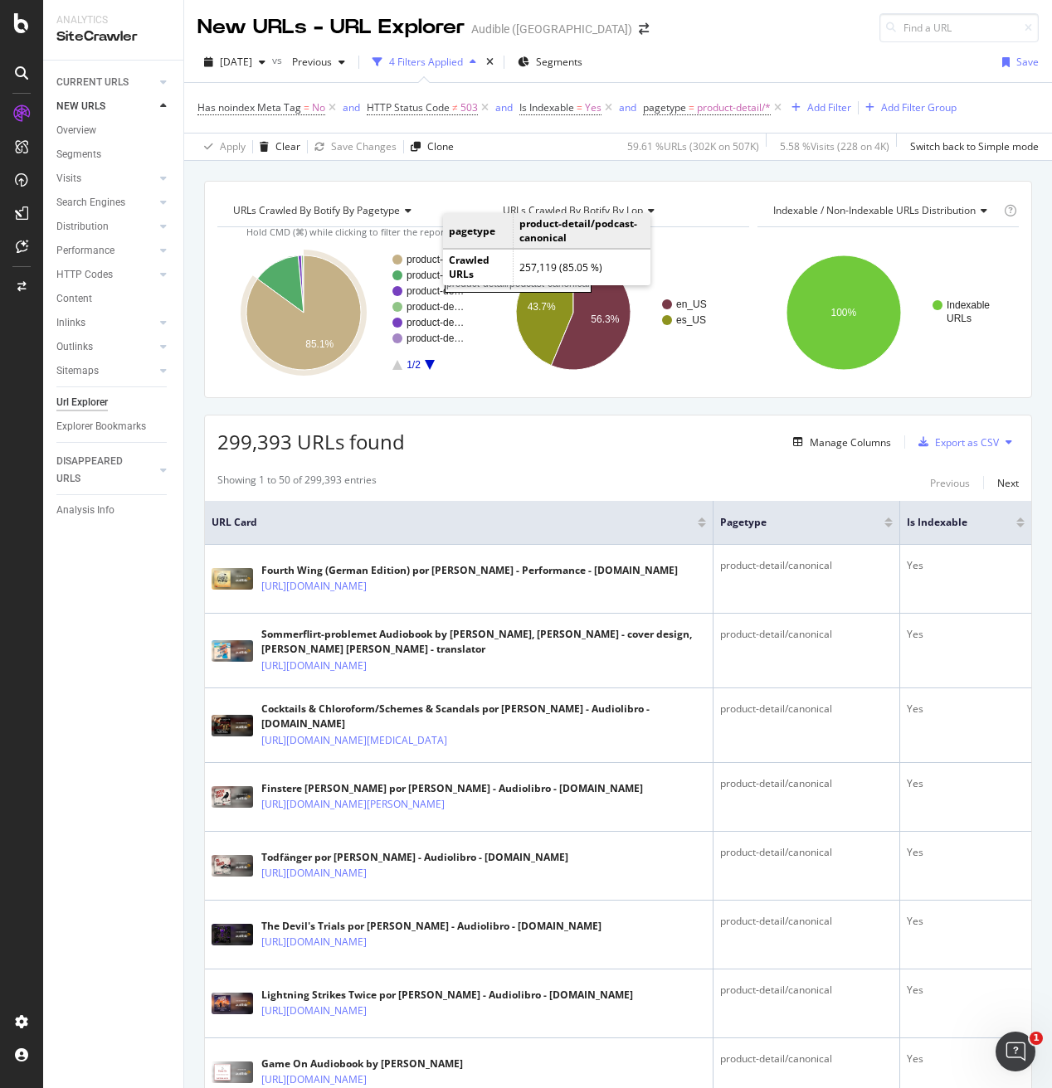
click at [427, 259] on rect "A chart." at bounding box center [436, 260] width 60 height 10
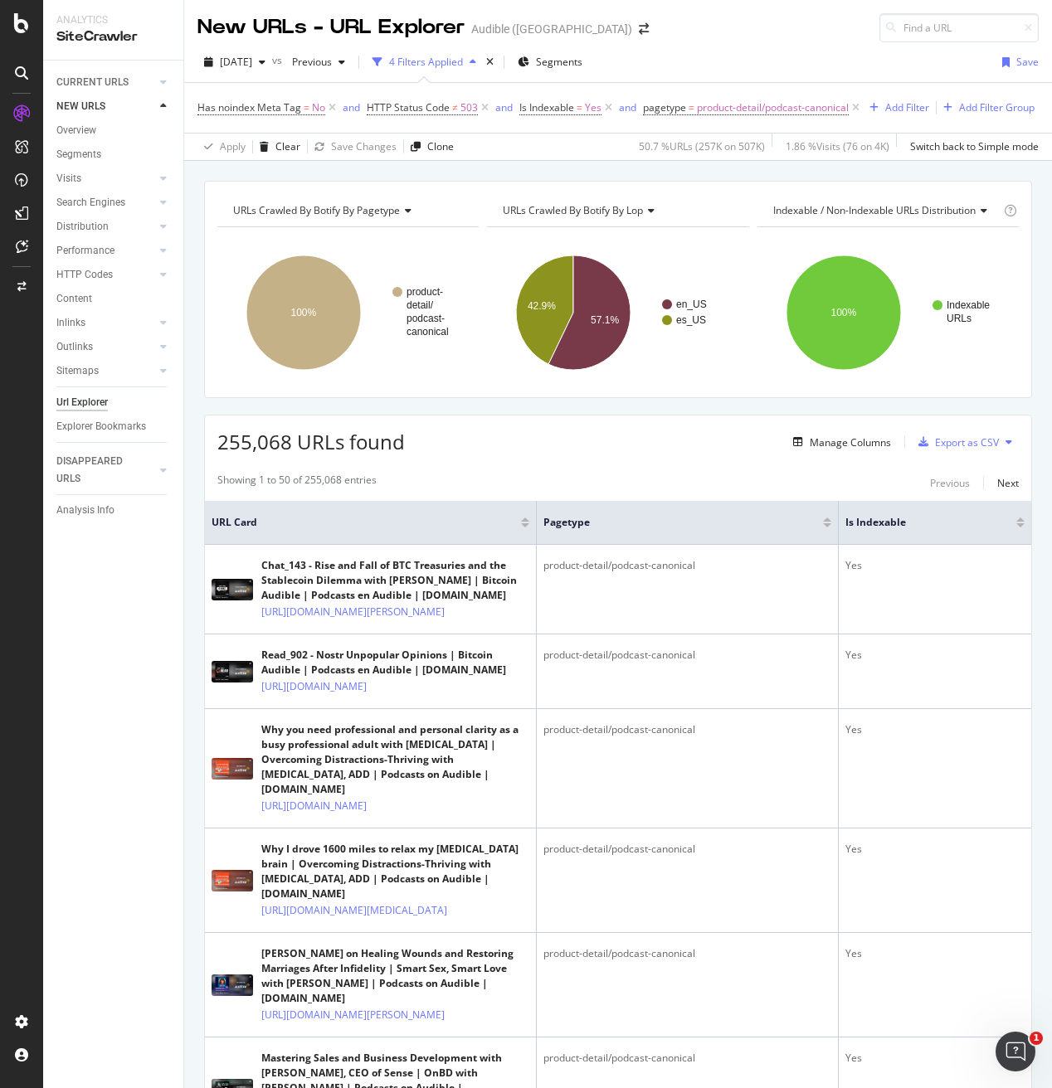
click at [531, 440] on div "255,068 URLs found Manage Columns Export as CSV" at bounding box center [618, 436] width 826 height 41
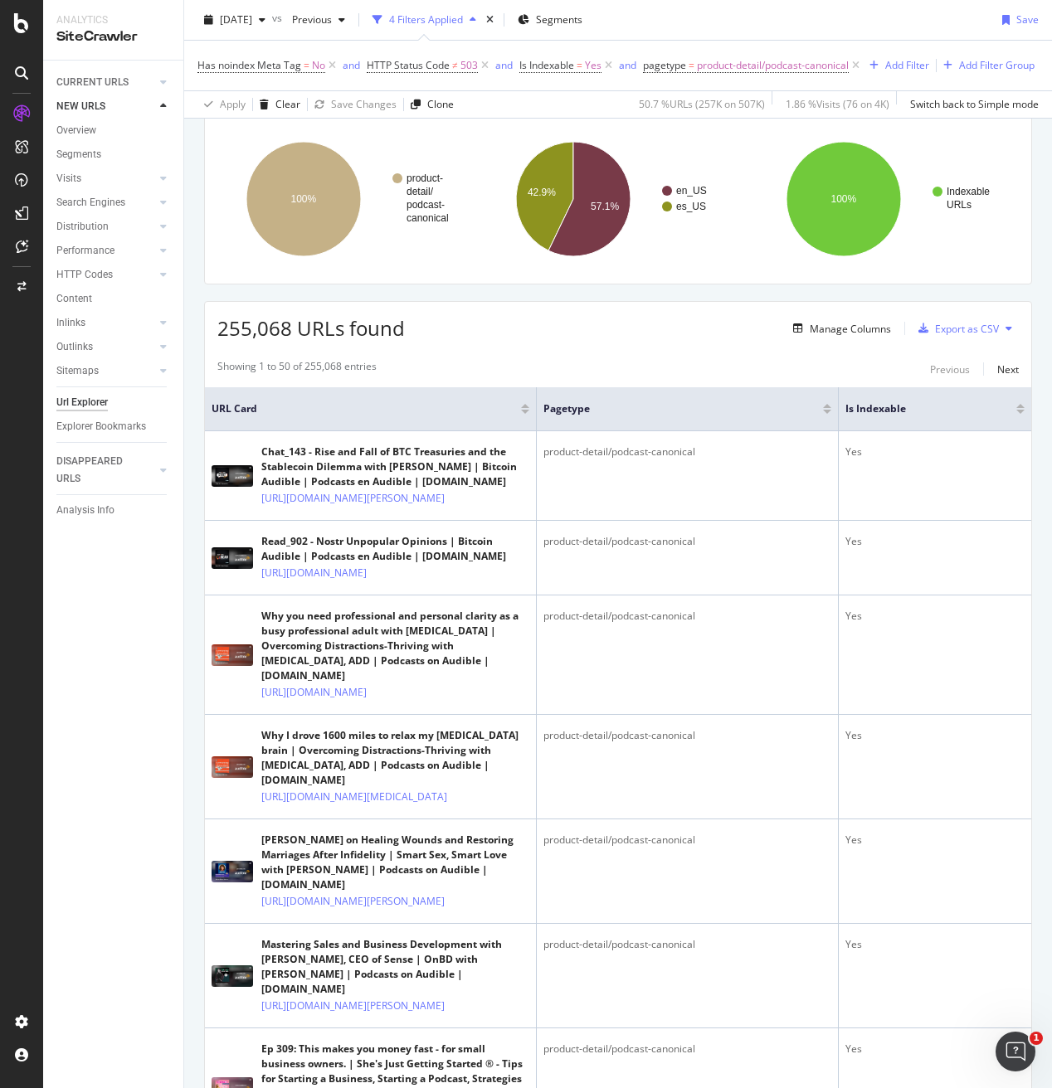
scroll to position [53, 0]
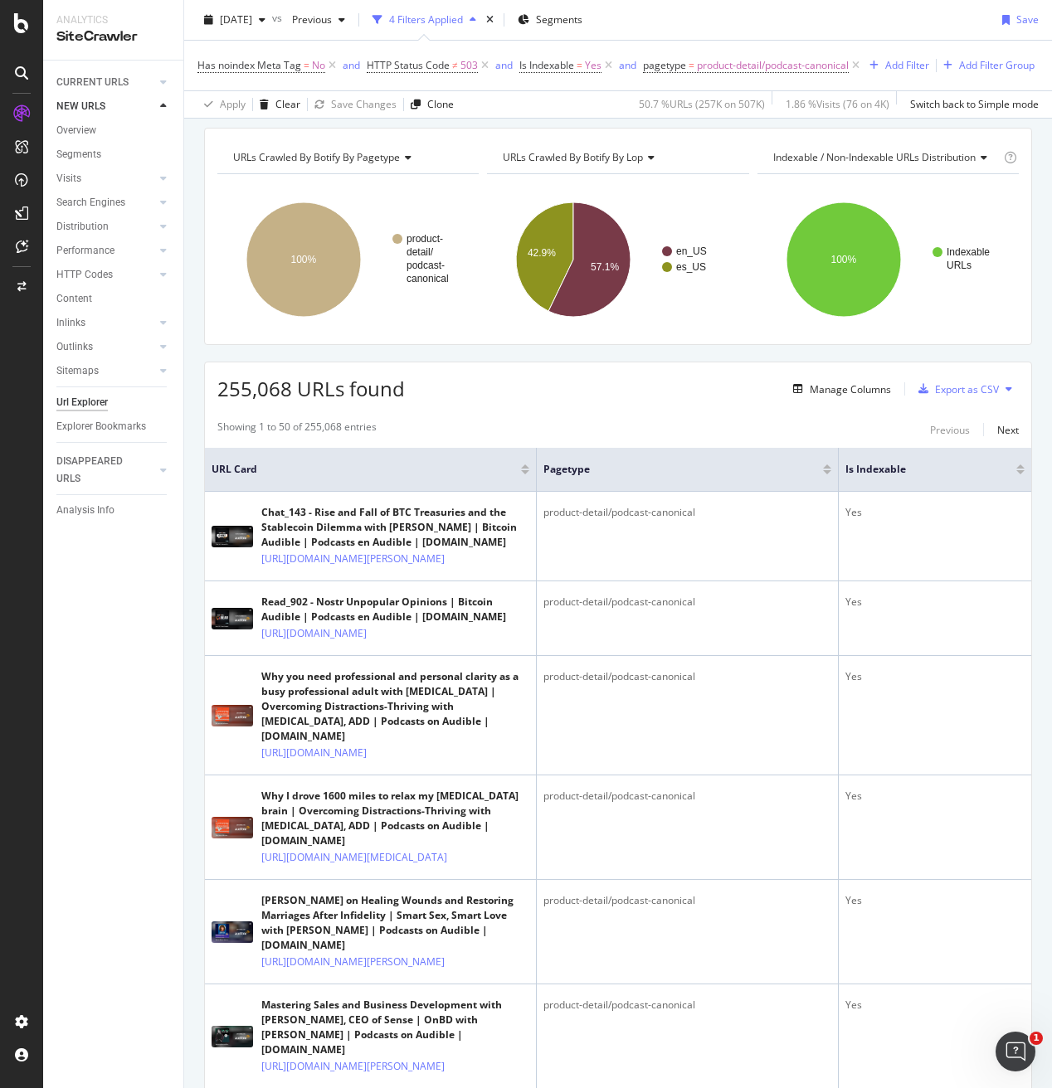
click at [260, 366] on div "255,068 URLs found Manage Columns Export as CSV" at bounding box center [618, 383] width 826 height 41
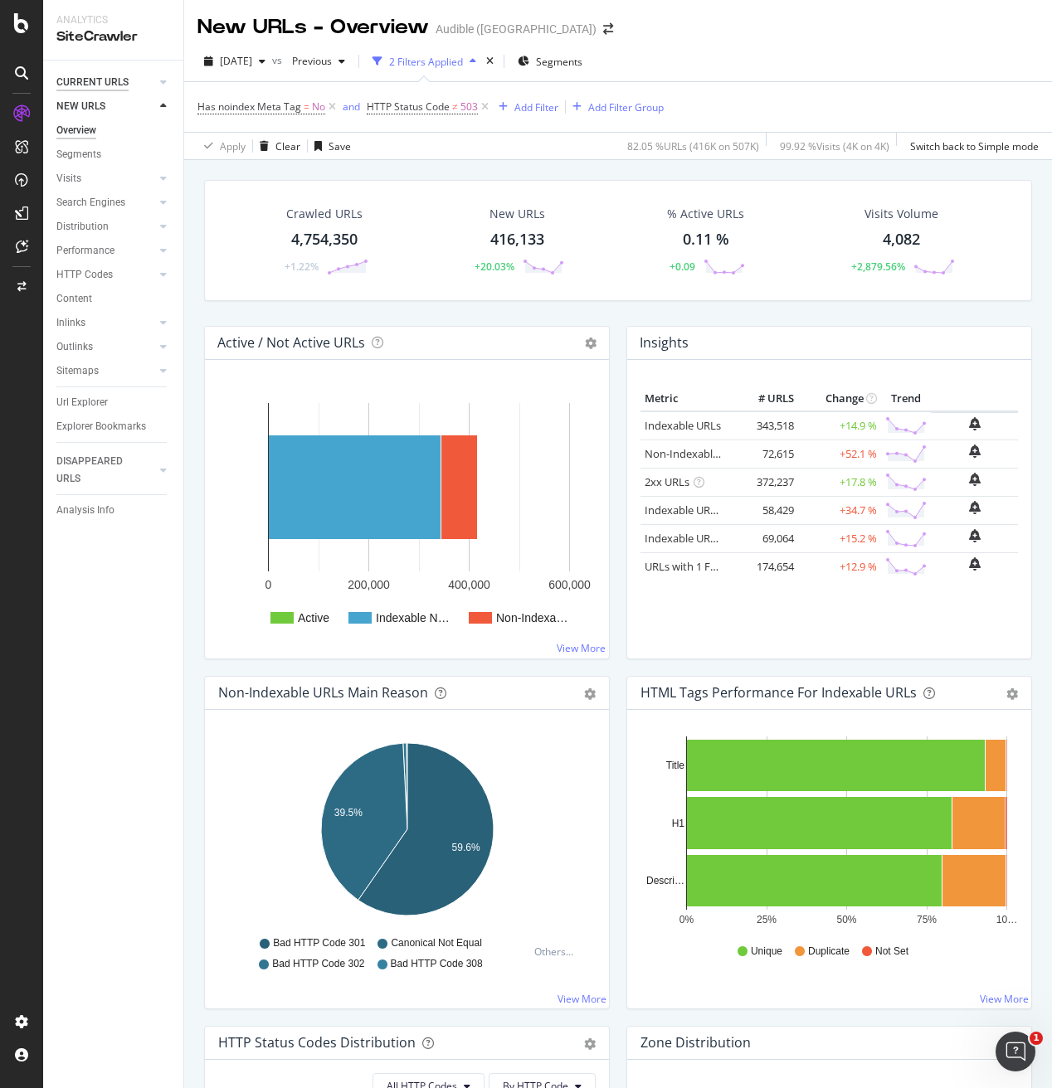
click at [79, 78] on div "CURRENT URLS" at bounding box center [92, 82] width 72 height 17
